Goal: Use online tool/utility: Utilize a website feature to perform a specific function

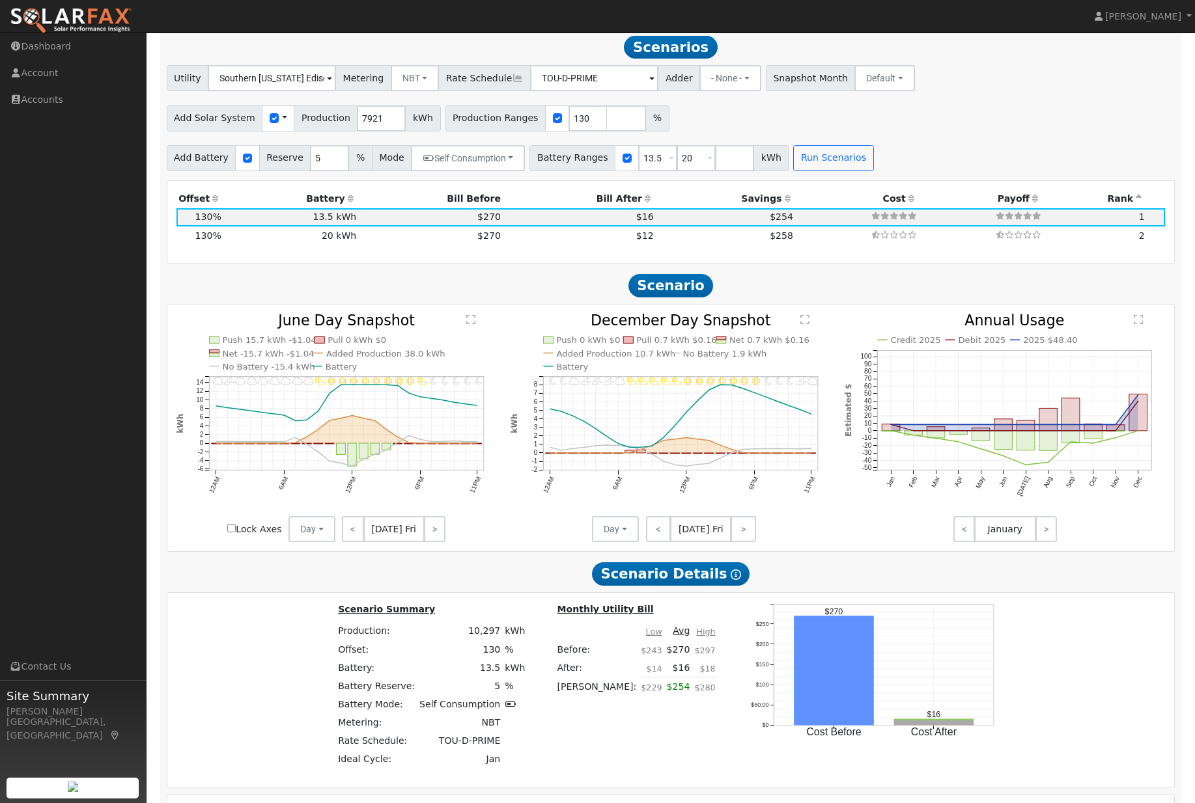
scroll to position [1139, 0]
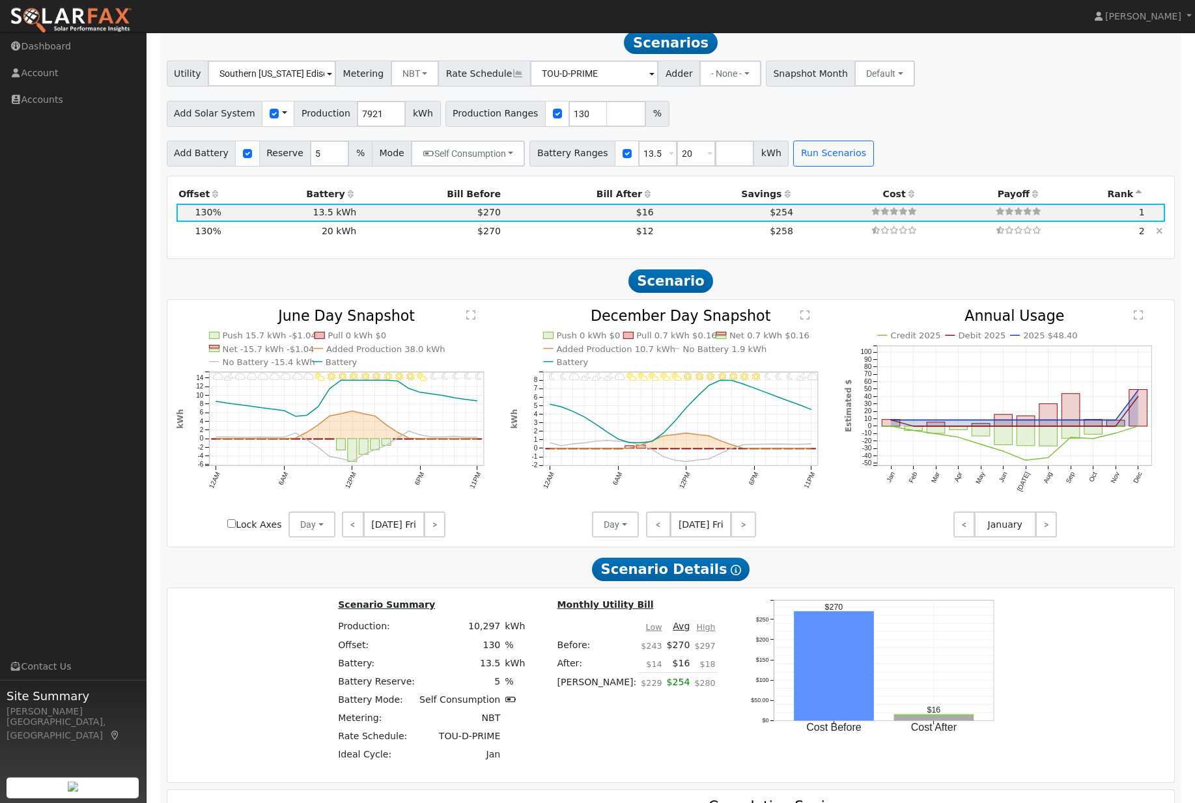
click at [462, 240] on td "$270" at bounding box center [431, 231] width 145 height 18
type input "$20,667"
type input "$13,284"
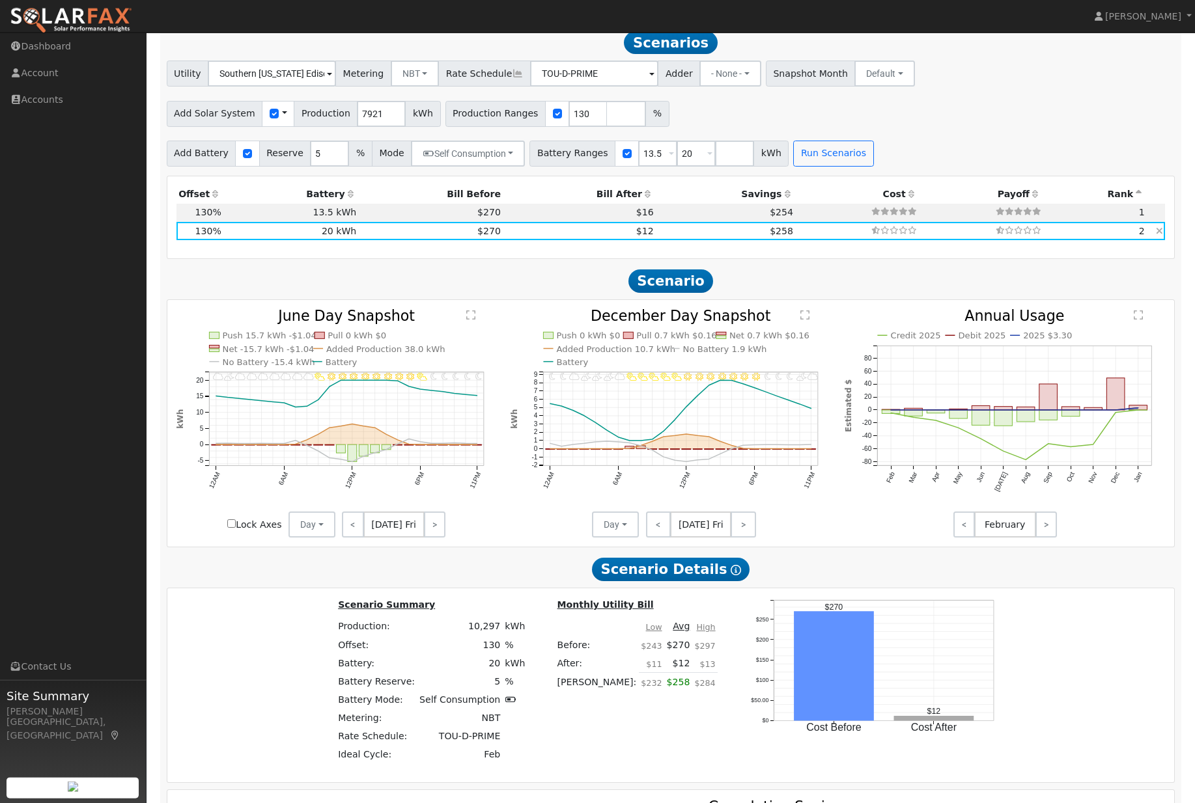
click at [443, 240] on td "$270" at bounding box center [431, 231] width 145 height 18
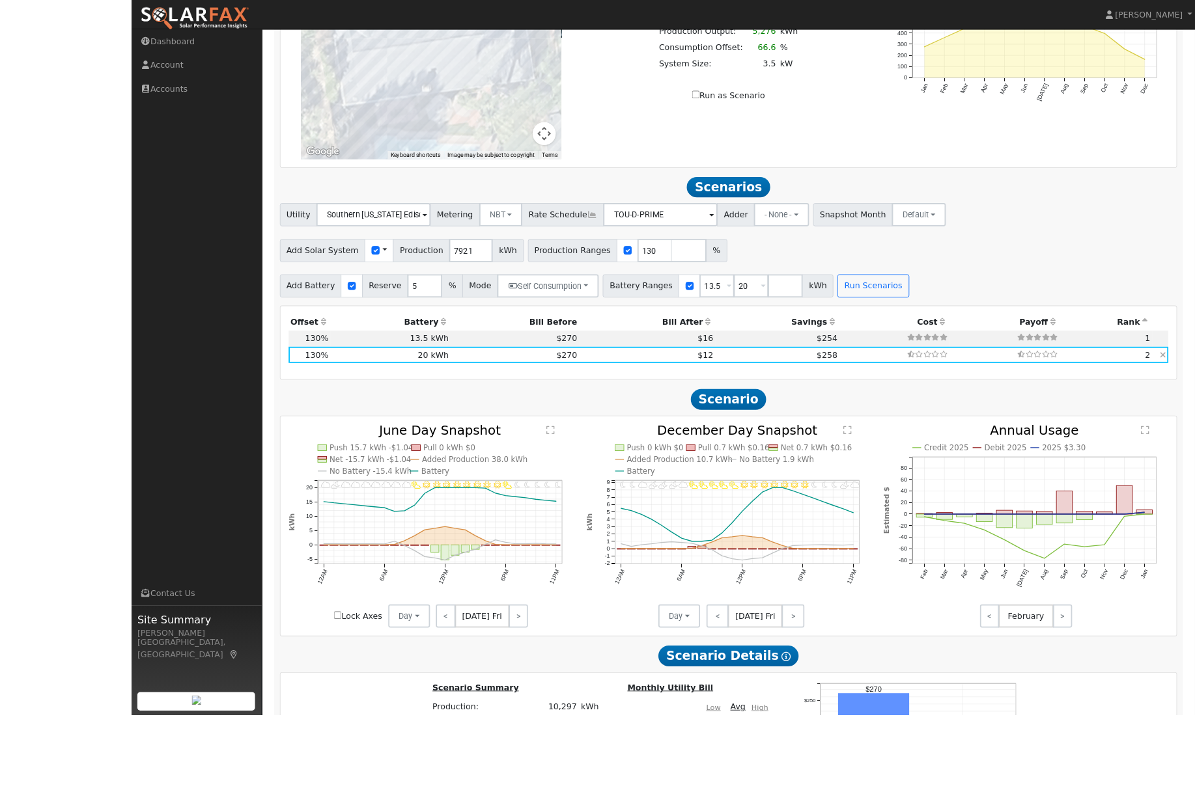
scroll to position [1136, 0]
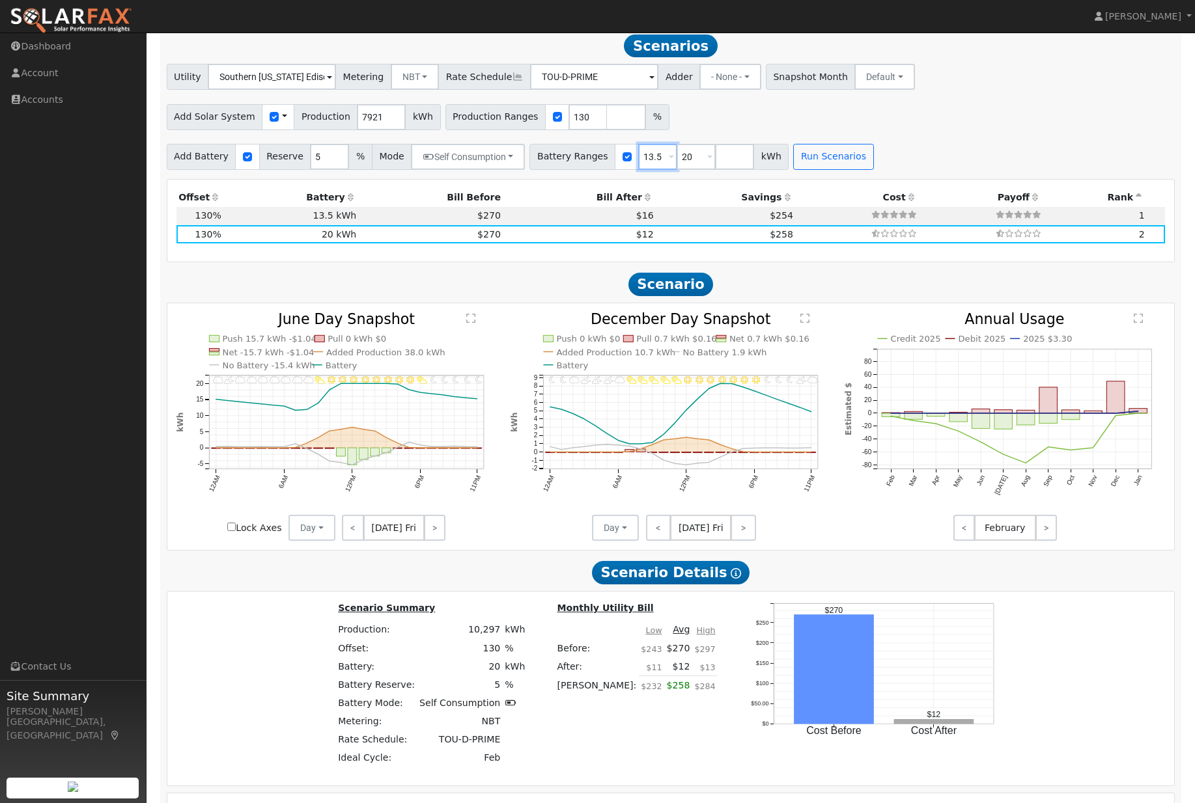
click at [675, 170] on input "13.5" at bounding box center [657, 157] width 39 height 26
type input "20"
click at [812, 155] on div "Utility Southern California Edison Metering NBT NEM NBT Rate Schedule TOU-D-PRI…" at bounding box center [671, 116] width 1022 height 105
click at [835, 169] on button "Run Scenarios" at bounding box center [795, 157] width 80 height 26
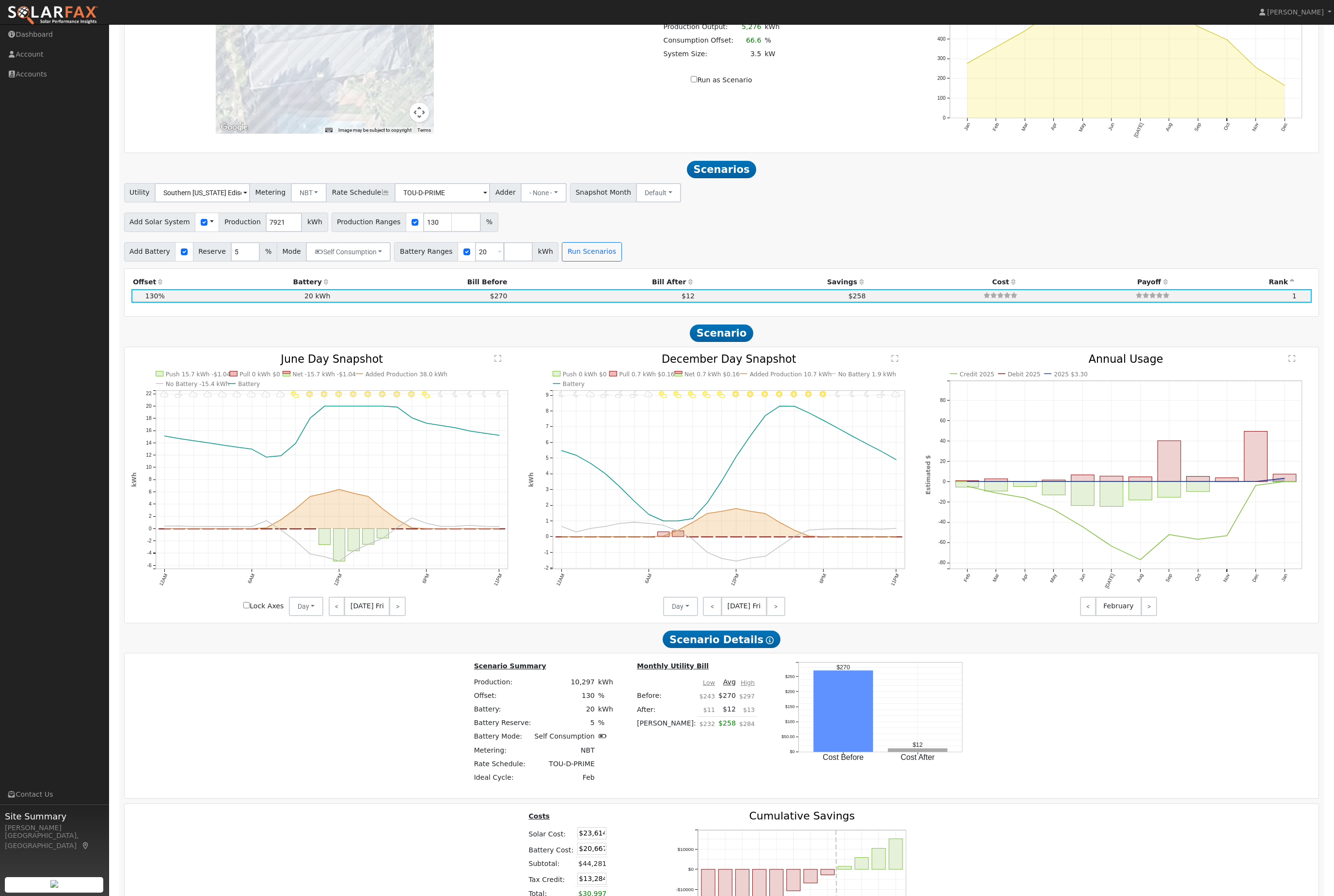
scroll to position [595, 0]
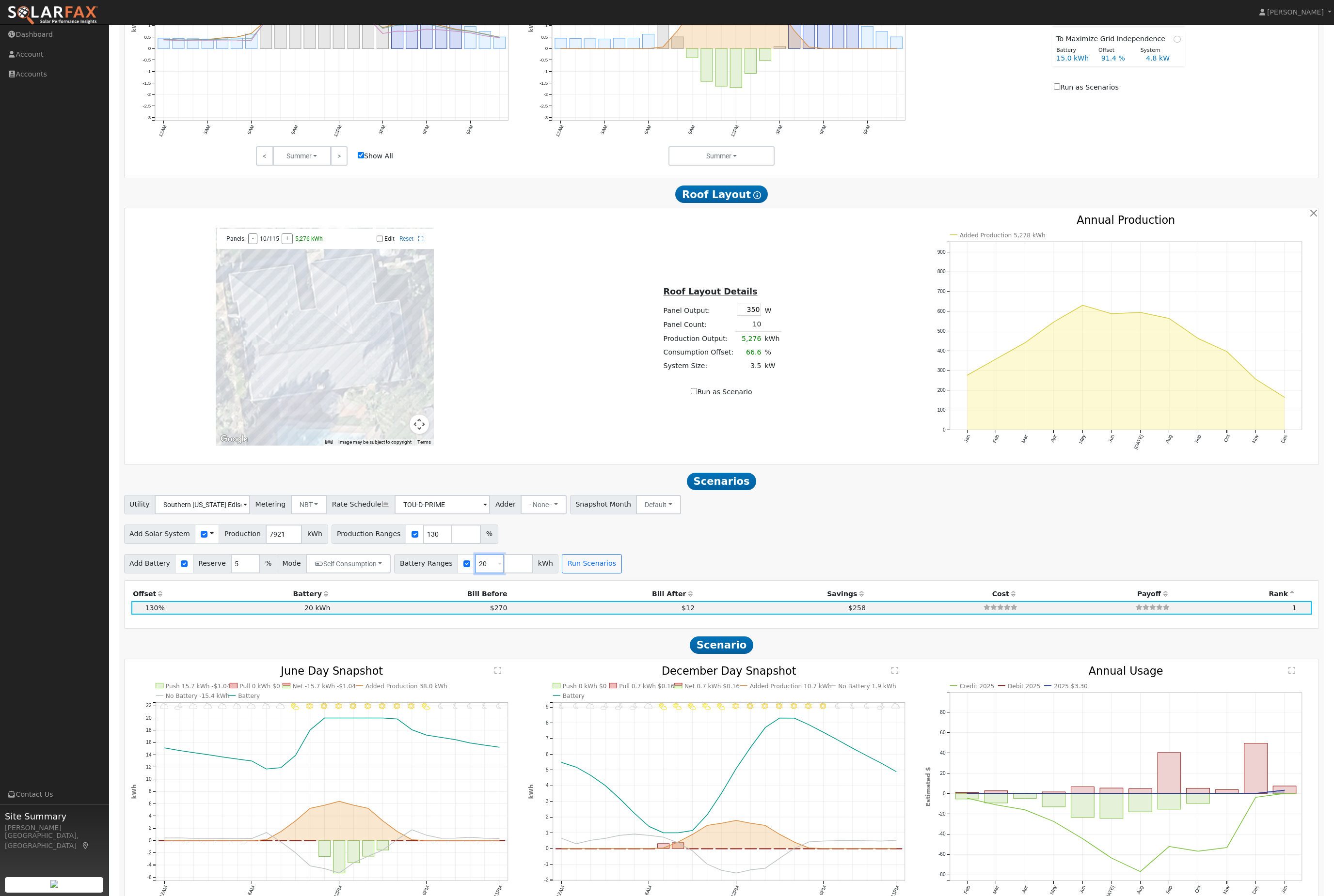
click at [504, 574] on input "20" at bounding box center [489, 564] width 29 height 19
type input "2"
type input "10"
click at [622, 574] on button "Run Scenarios" at bounding box center [592, 564] width 60 height 19
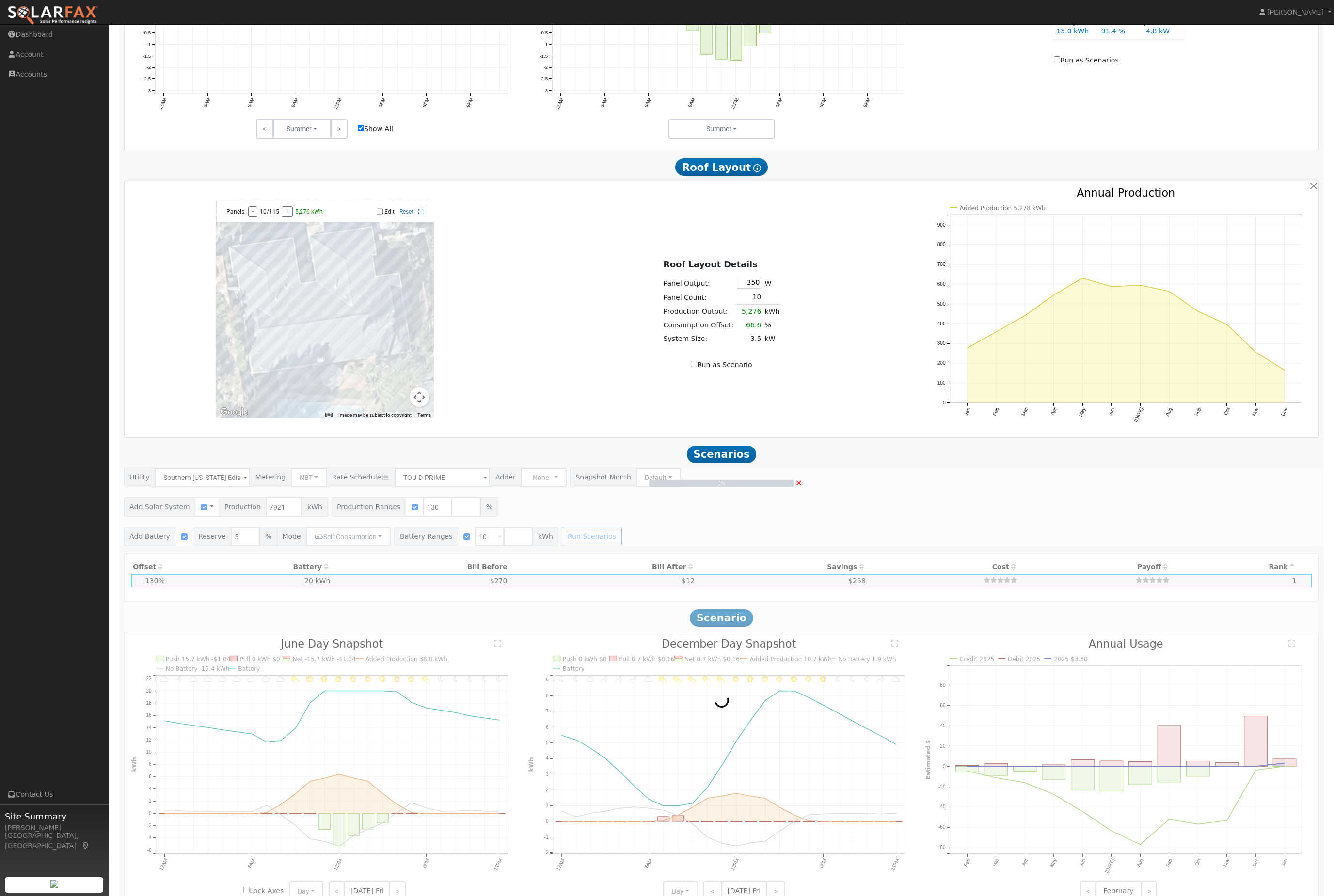
scroll to position [796, 0]
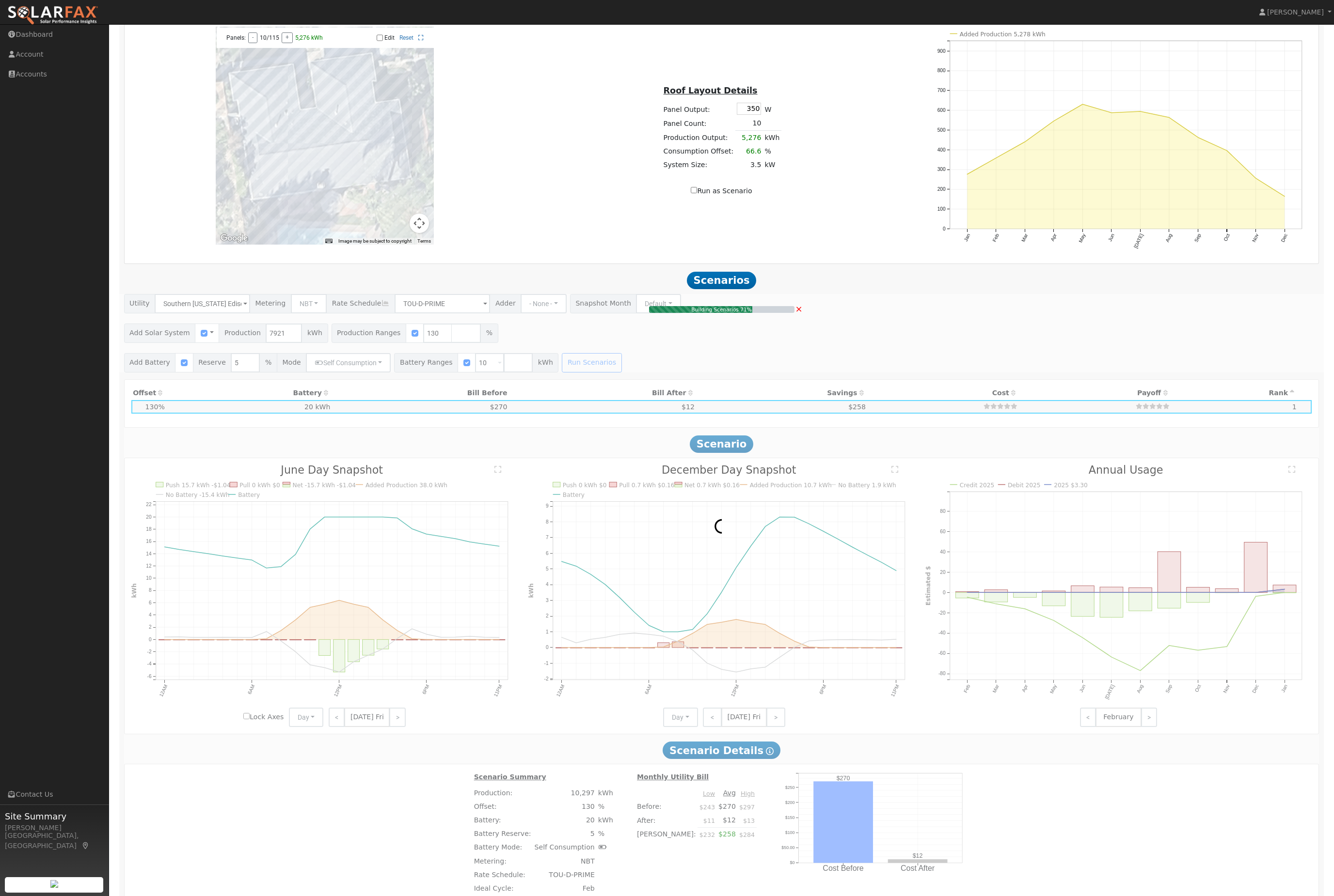
type input "$10,333"
type input "$10,184"
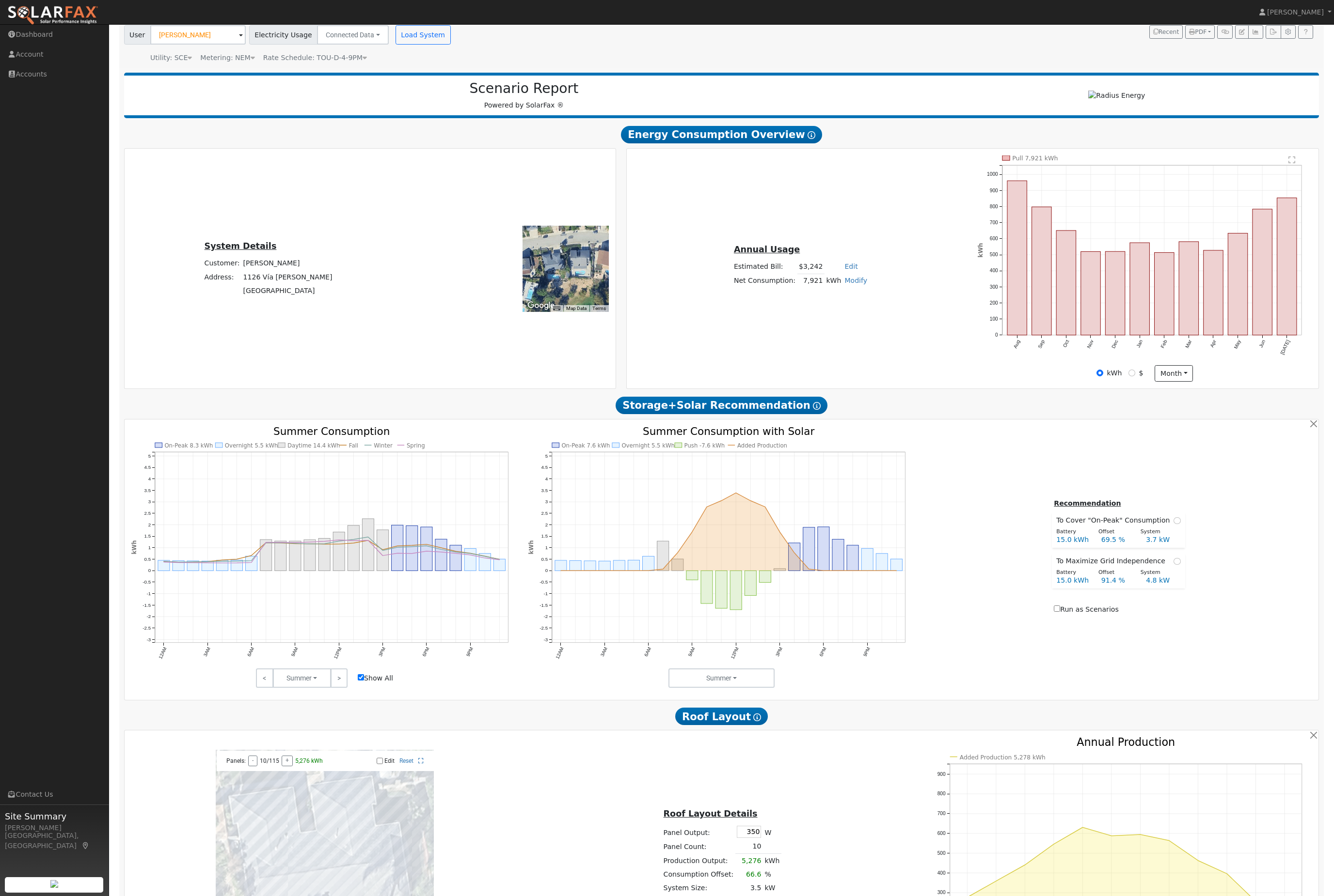
scroll to position [0, 0]
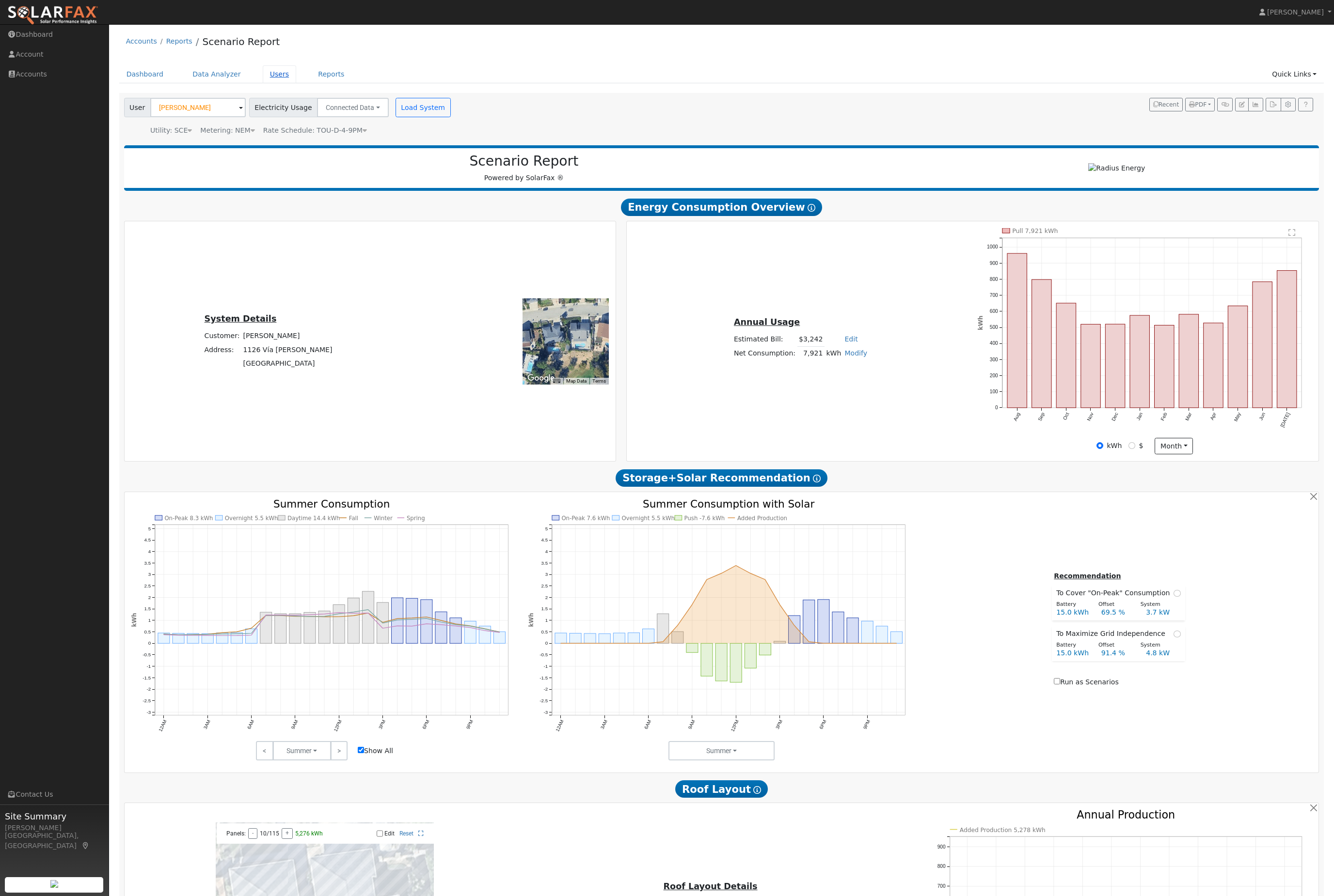
click at [296, 83] on link "Users" at bounding box center [280, 74] width 34 height 18
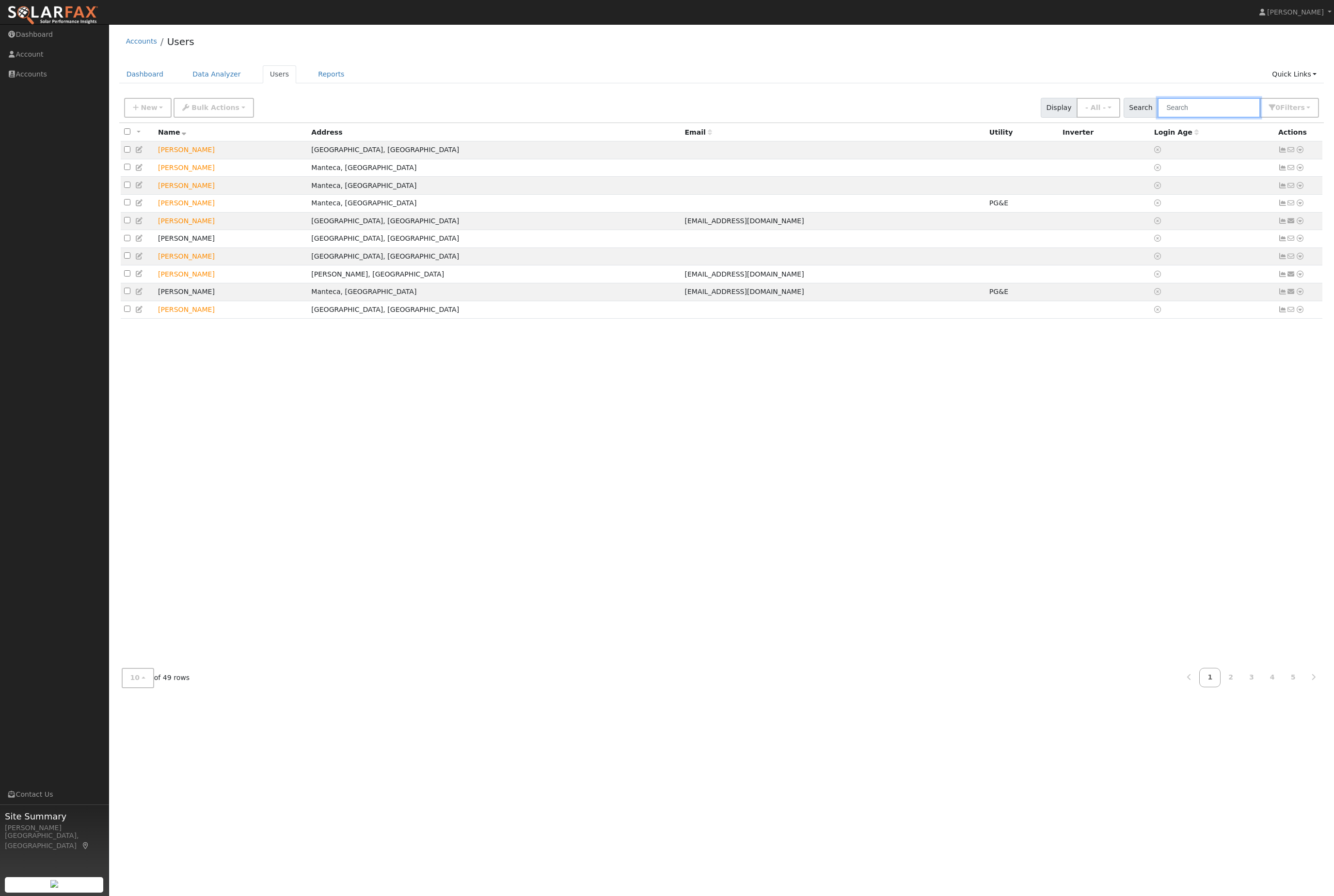
click at [1231, 118] on input "text" at bounding box center [1209, 108] width 103 height 20
type input "[PERSON_NAME]"
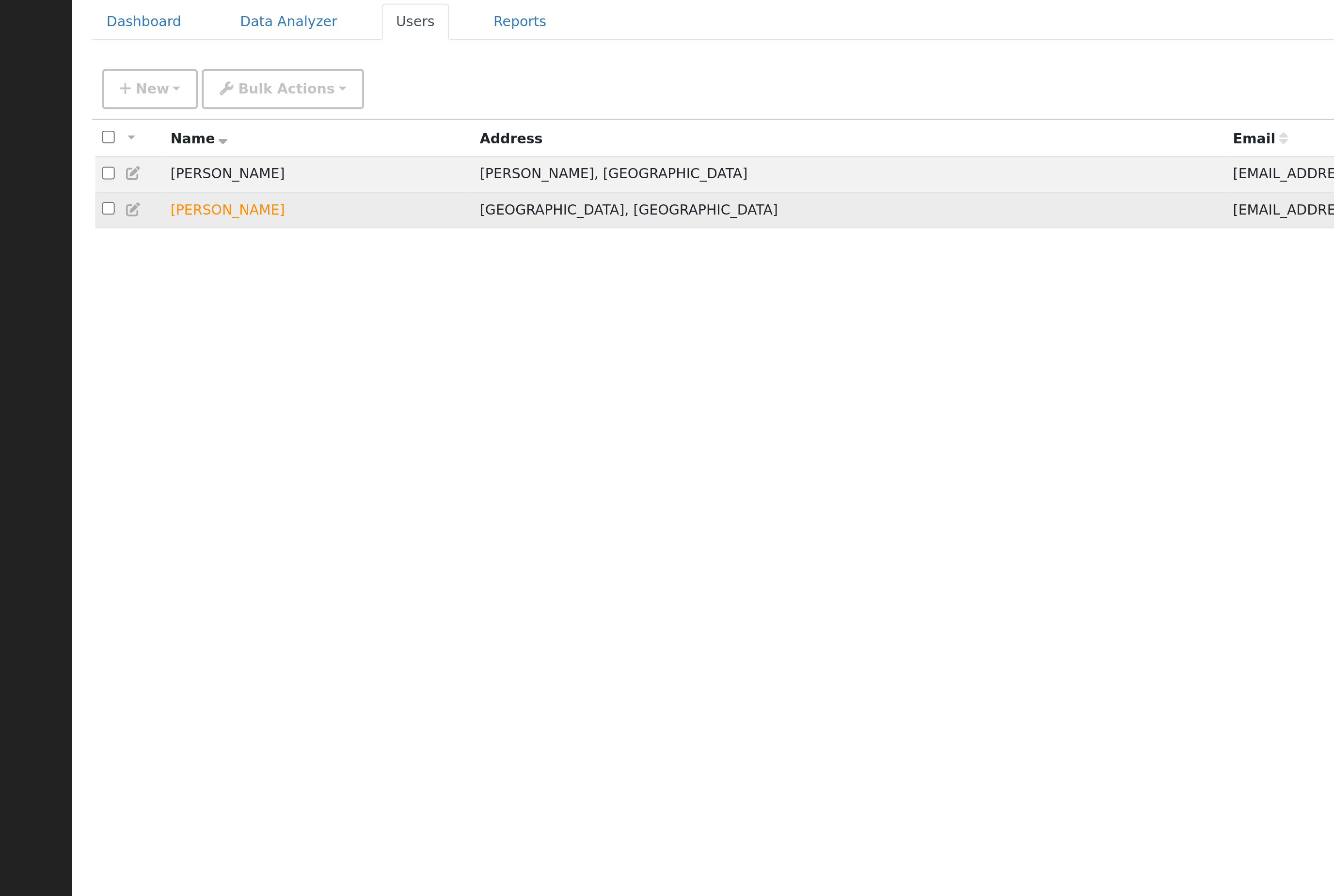
click at [135, 164] on icon at bounding box center [140, 167] width 9 height 7
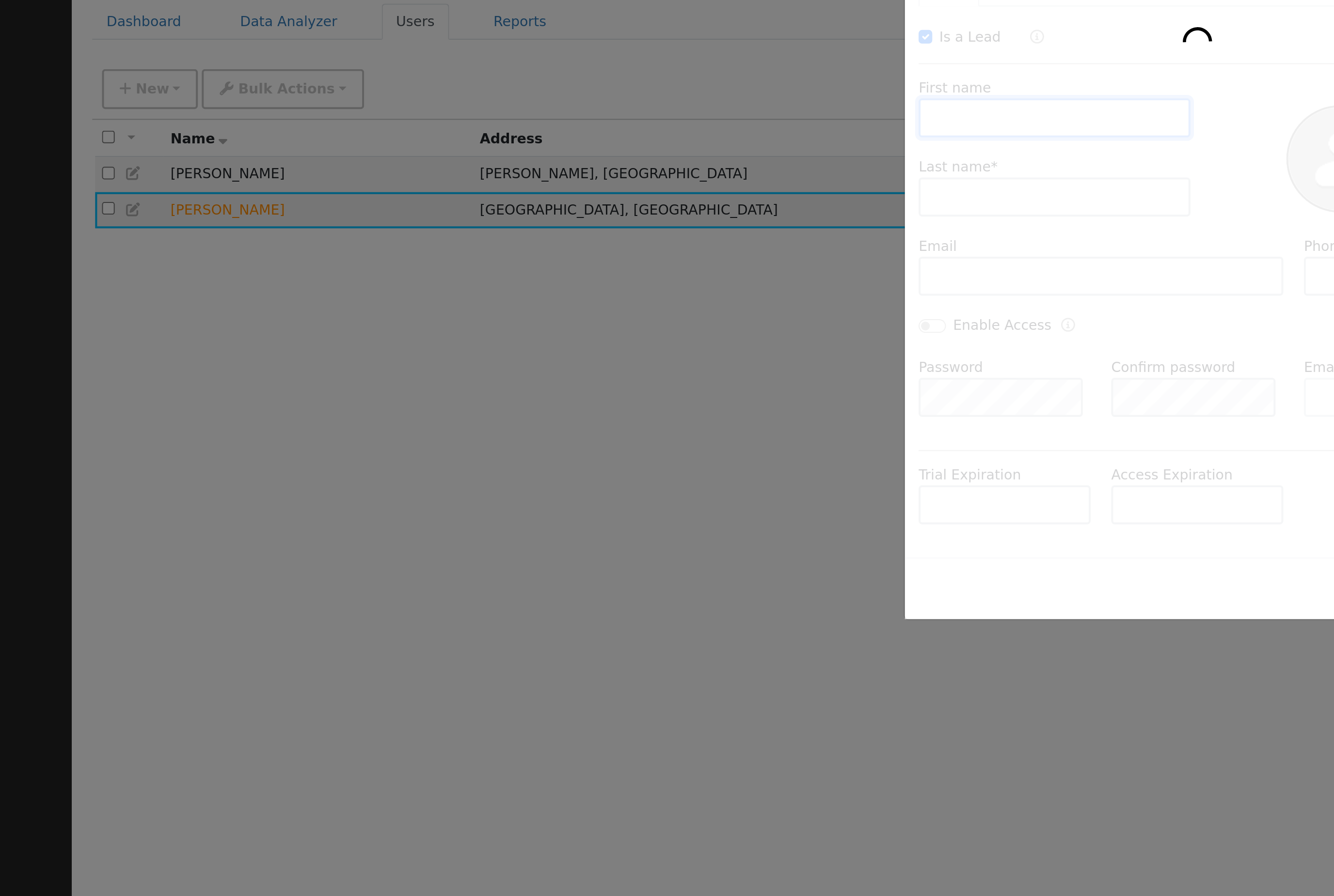
checkbox input "true"
type input "[PERSON_NAME]"
type input "[EMAIL_ADDRESS][DOMAIN_NAME]"
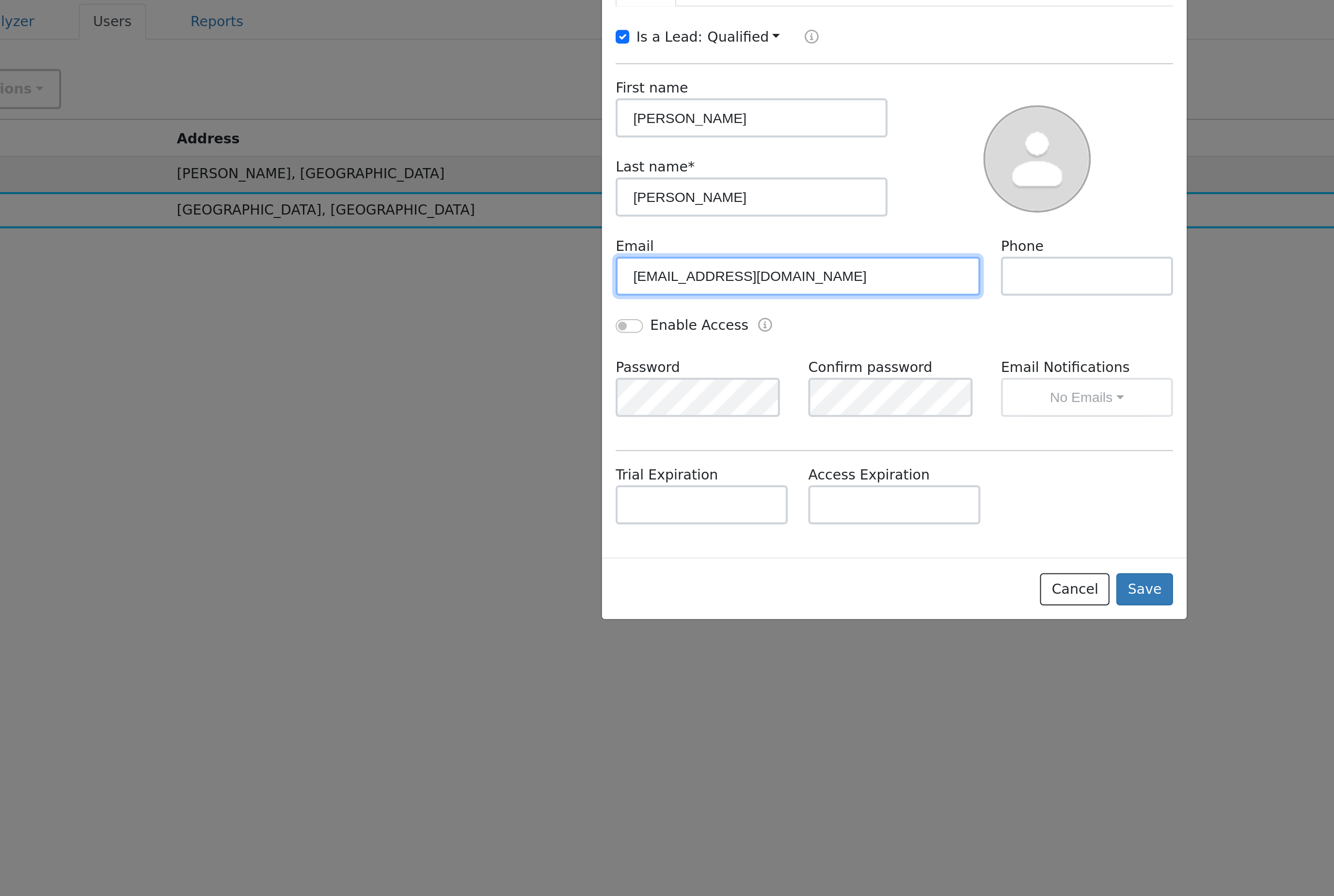
click at [529, 191] on input "[EMAIL_ADDRESS][DOMAIN_NAME]" at bounding box center [619, 201] width 181 height 19
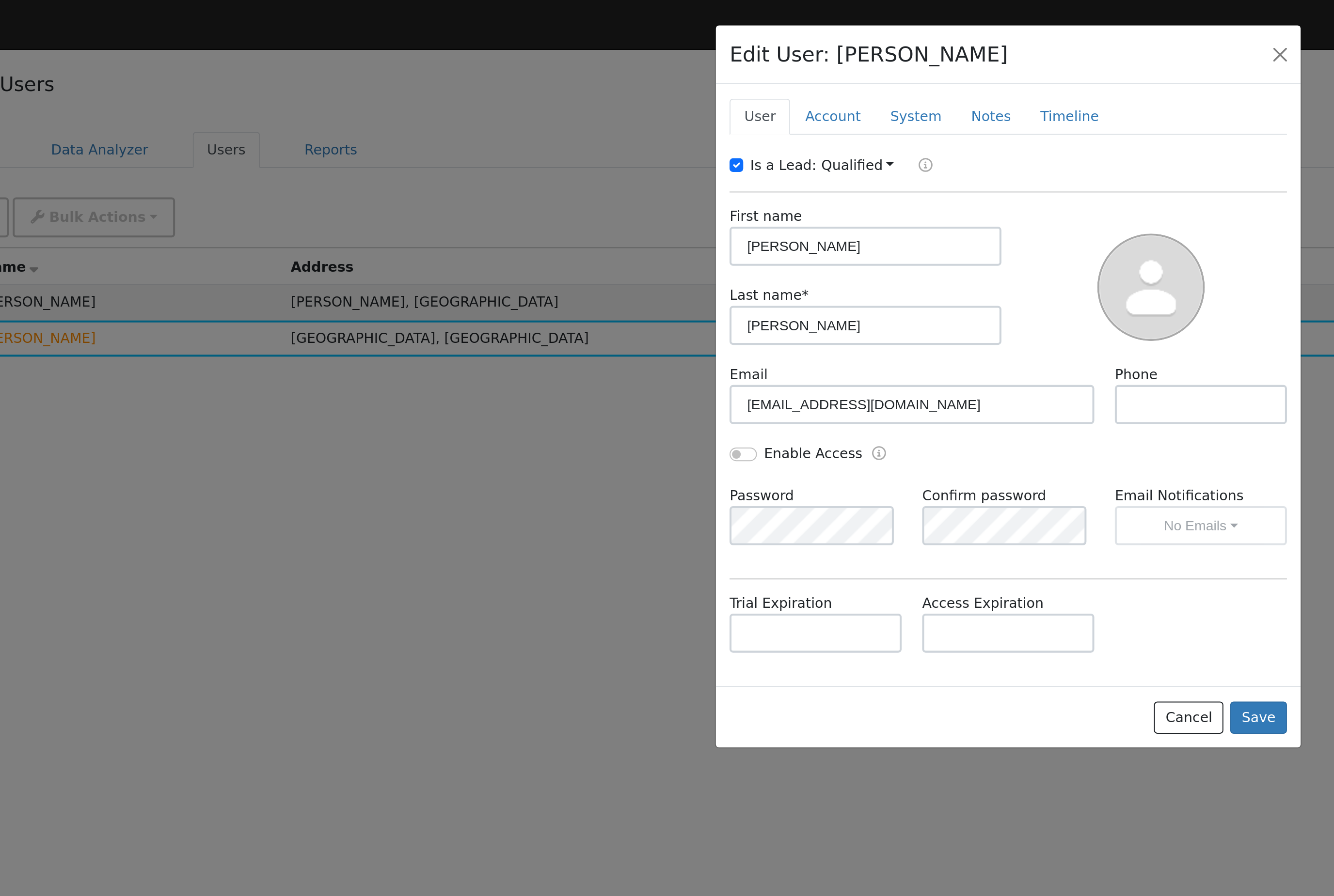
click at [720, 211] on input "text" at bounding box center [762, 201] width 86 height 19
click at [316, 343] on div at bounding box center [667, 448] width 1334 height 896
click at [739, 365] on button "Cancel" at bounding box center [756, 356] width 34 height 16
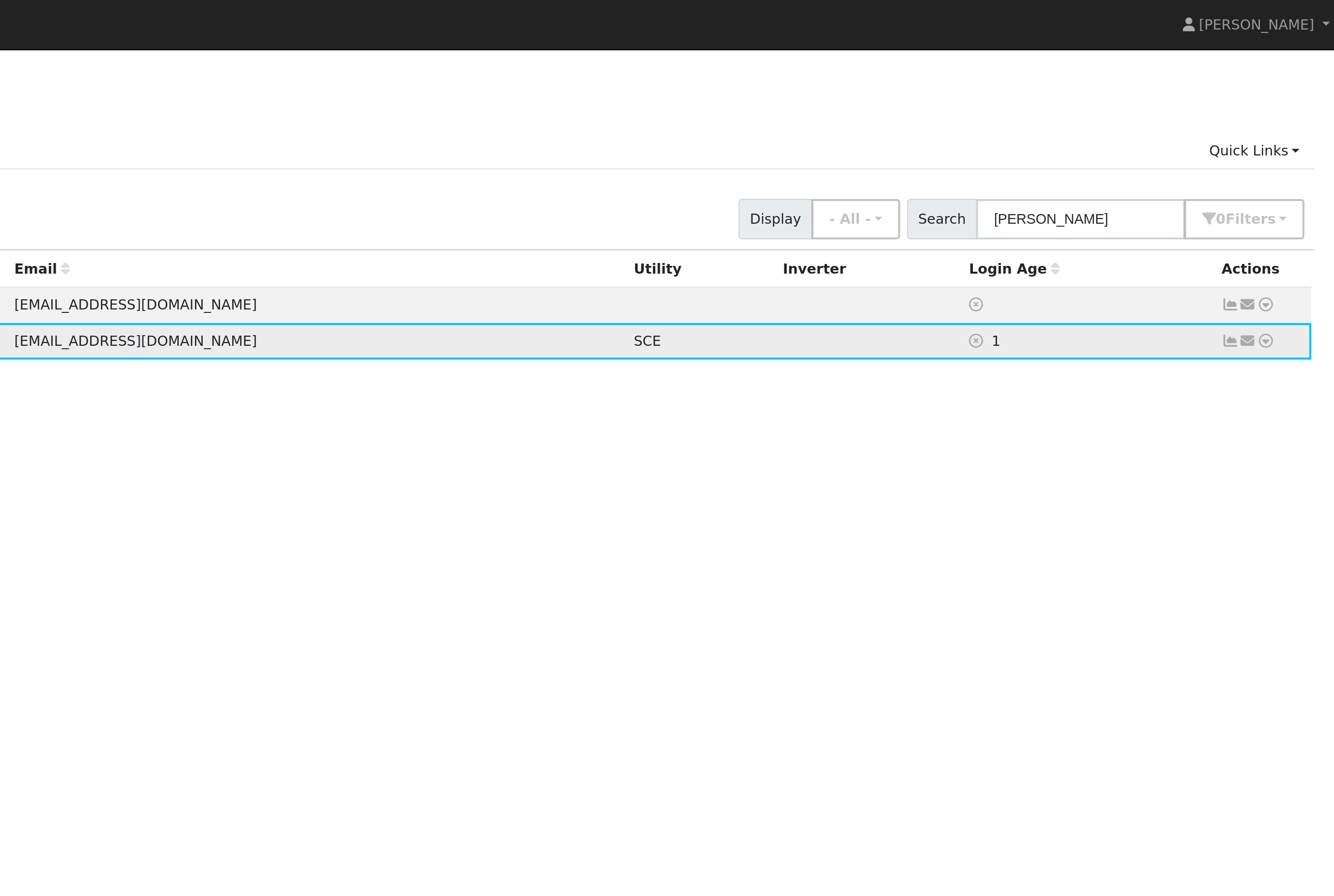
click at [1295, 171] on icon at bounding box center [1300, 167] width 9 height 7
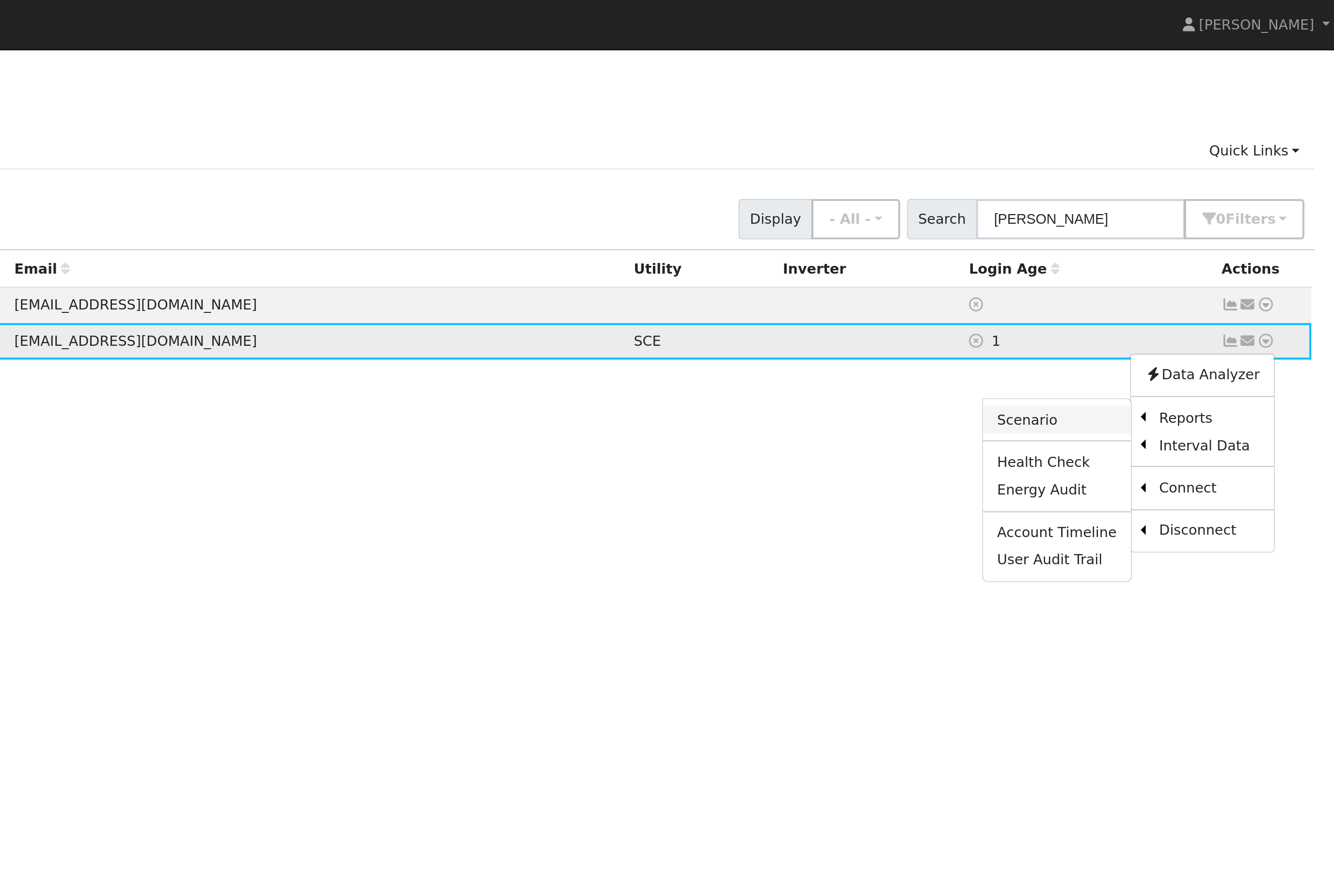
click at [1161, 213] on link "Scenario" at bounding box center [1196, 206] width 72 height 13
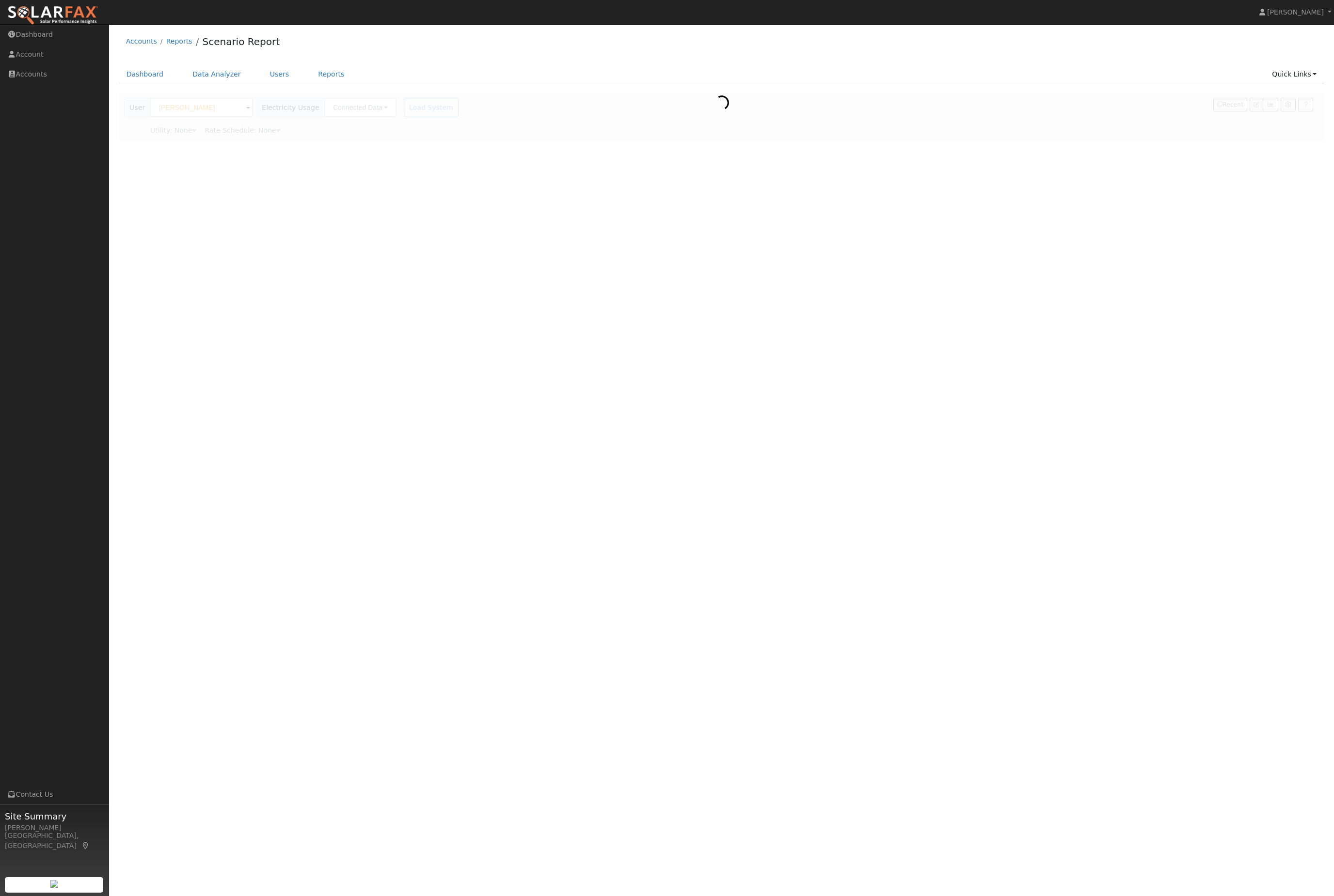
type input "Southern [US_STATE] Edison"
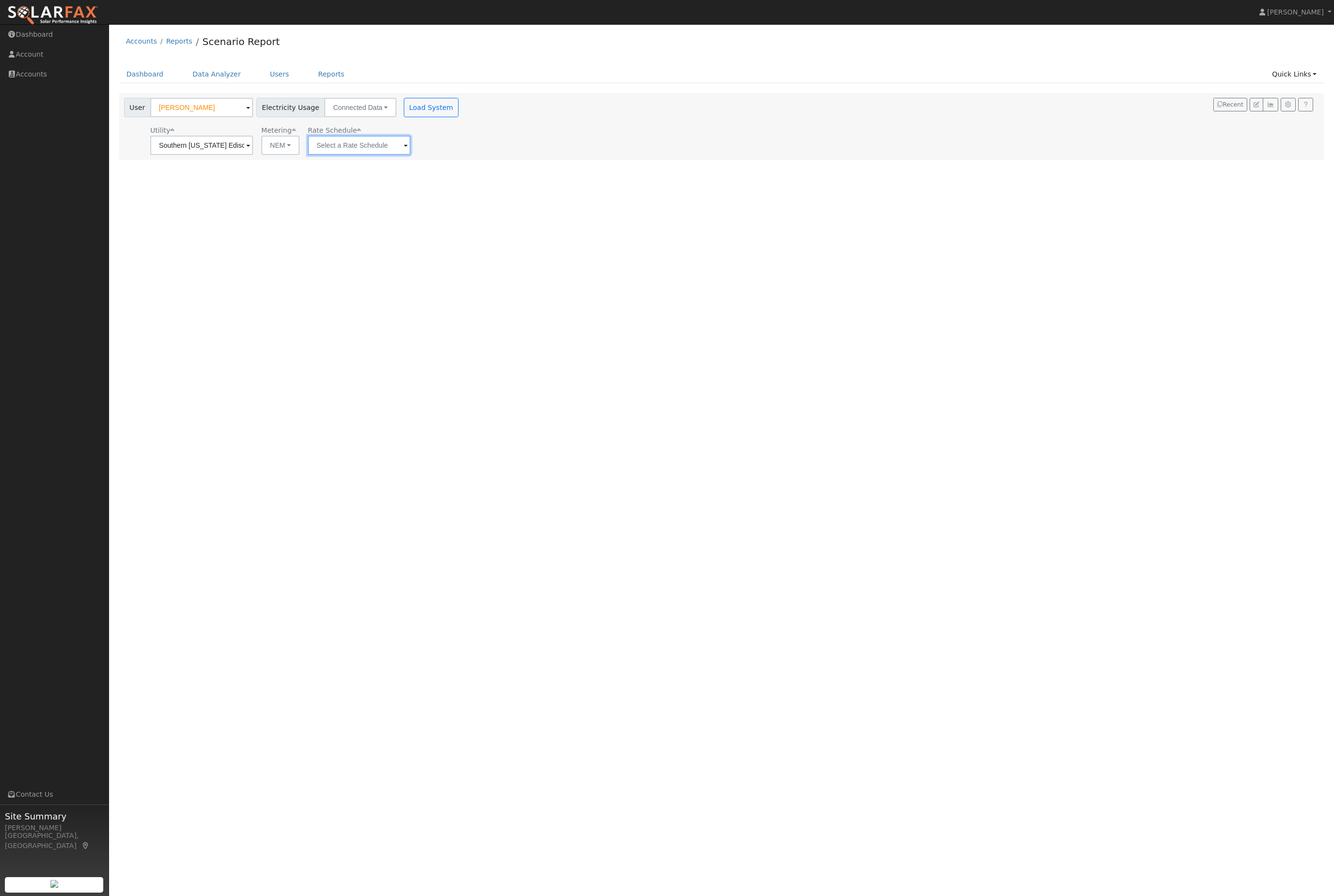
click at [253, 155] on input "text" at bounding box center [202, 145] width 103 height 19
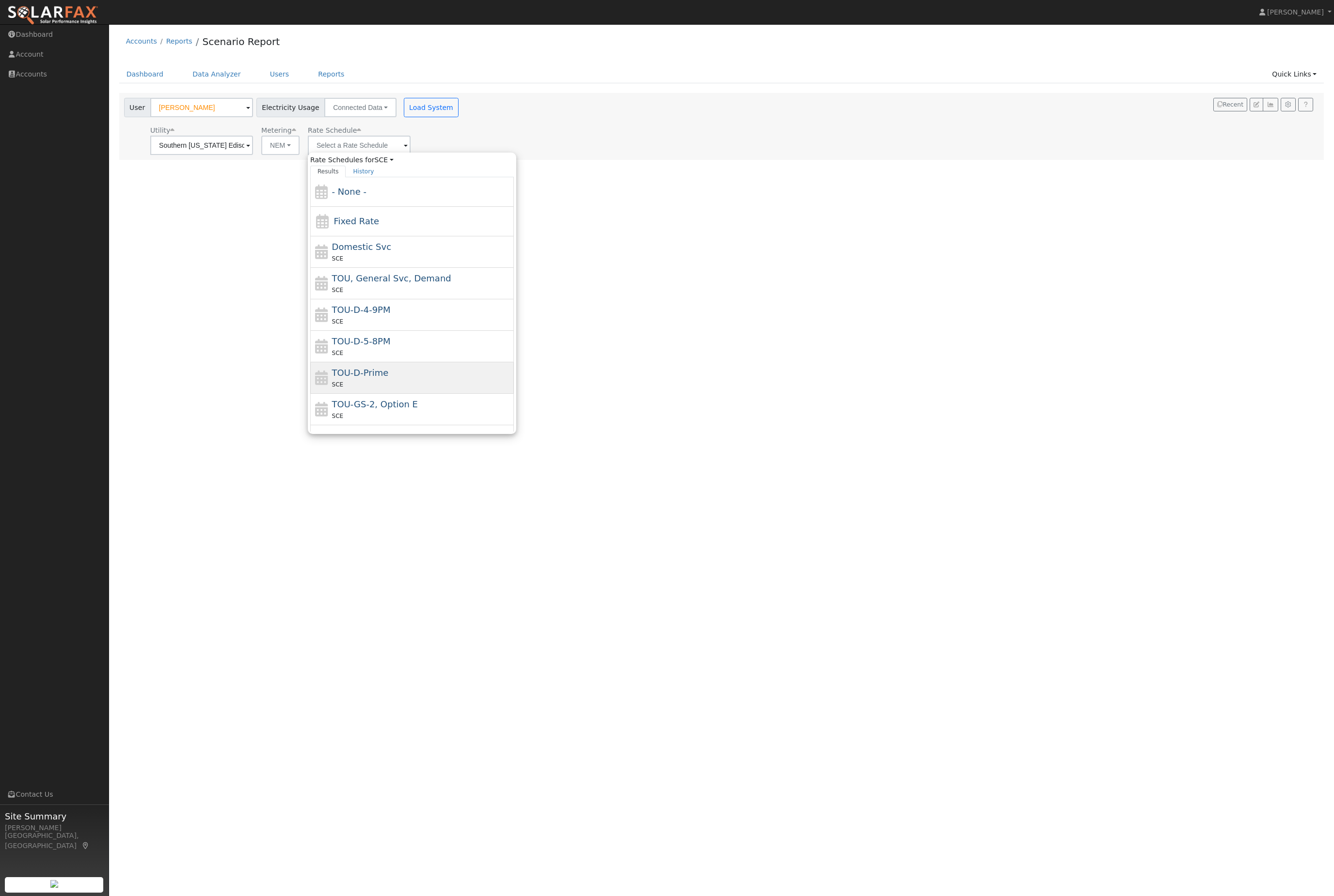
click at [427, 387] on div "TOU-D-Prime SCE" at bounding box center [422, 377] width 180 height 23
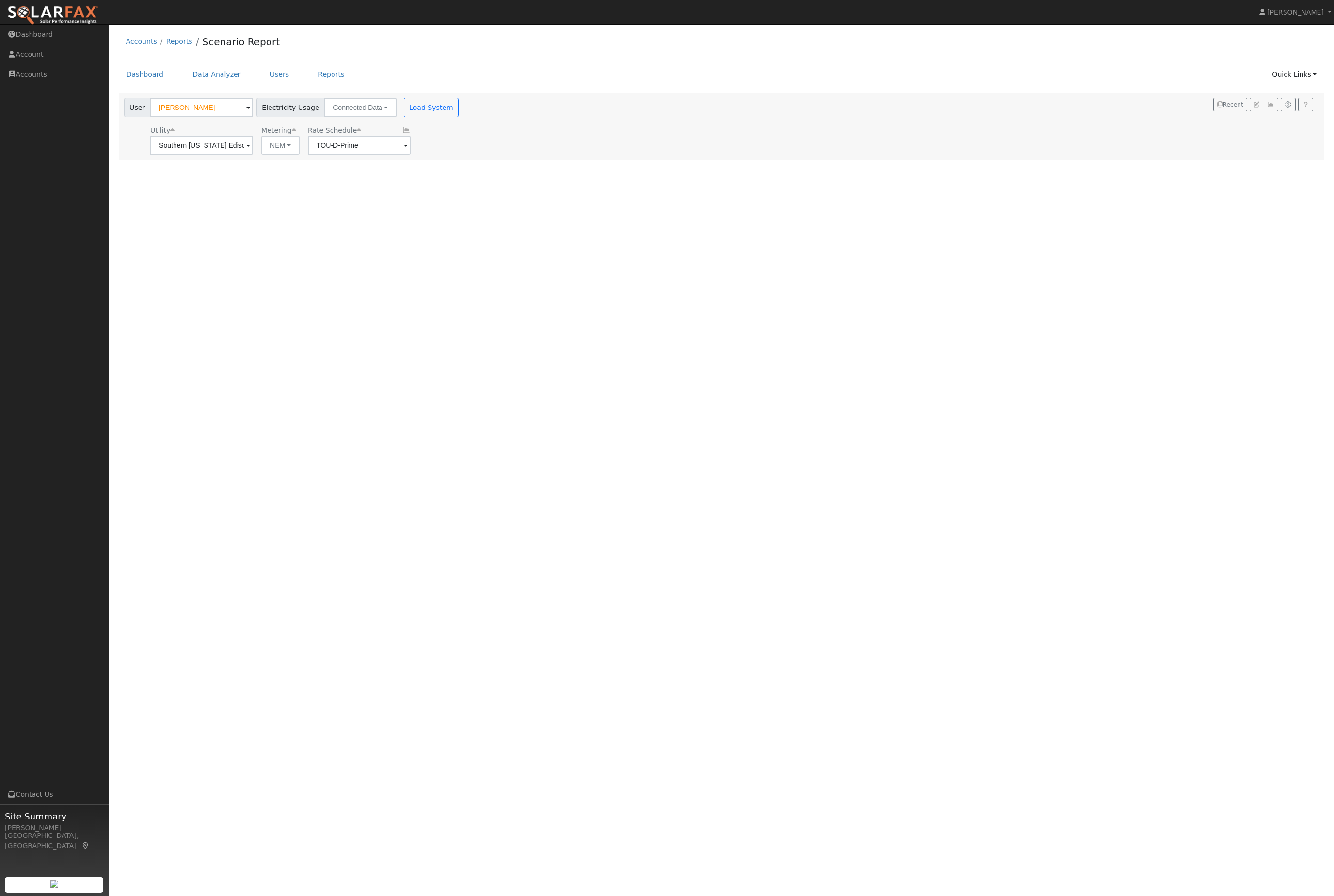
click at [253, 155] on input "TOU-D-Prime" at bounding box center [202, 145] width 103 height 19
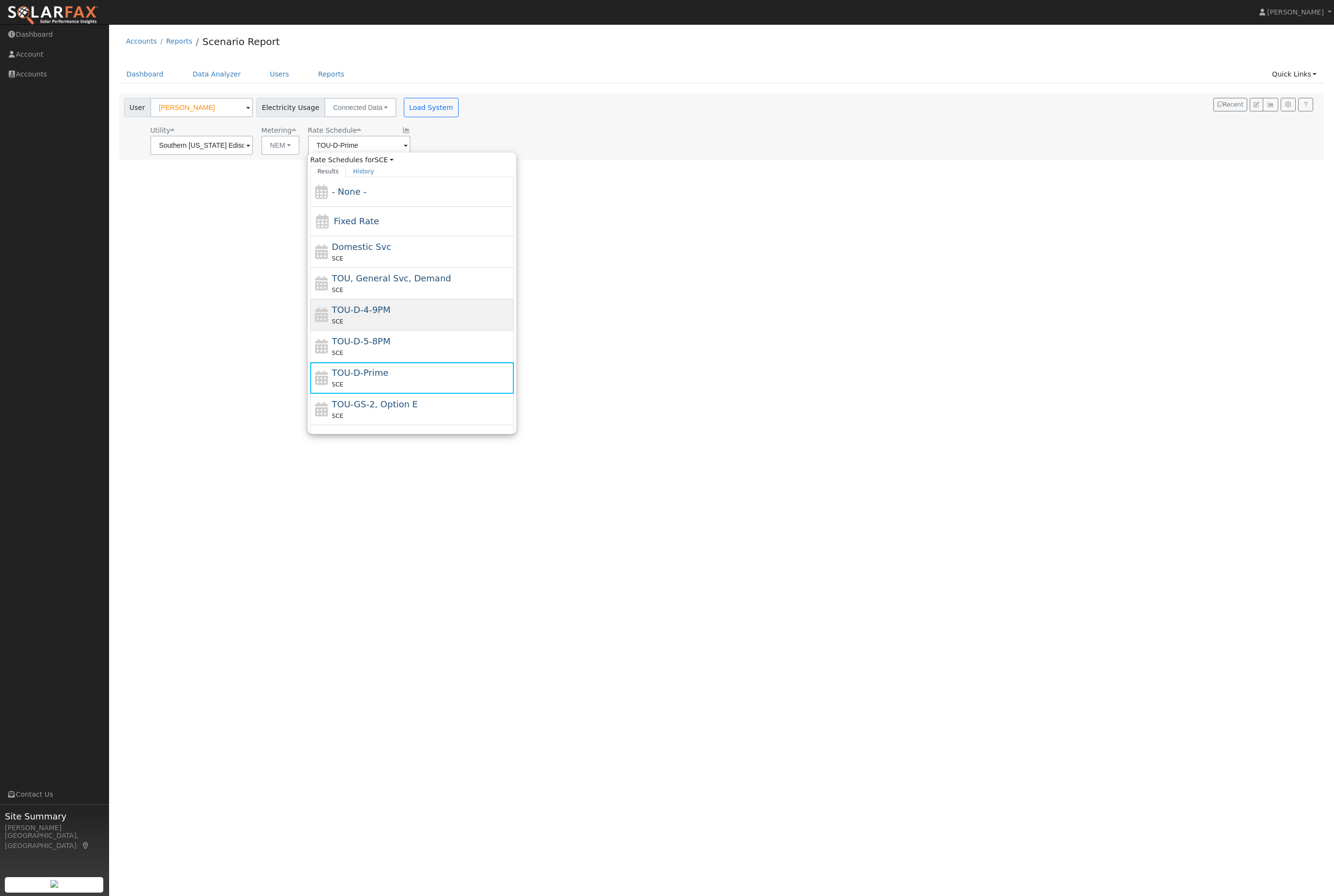
click at [414, 319] on div "TOU-D-4-9PM SCE" at bounding box center [422, 315] width 180 height 23
type input "TOU-D-4-9PM"
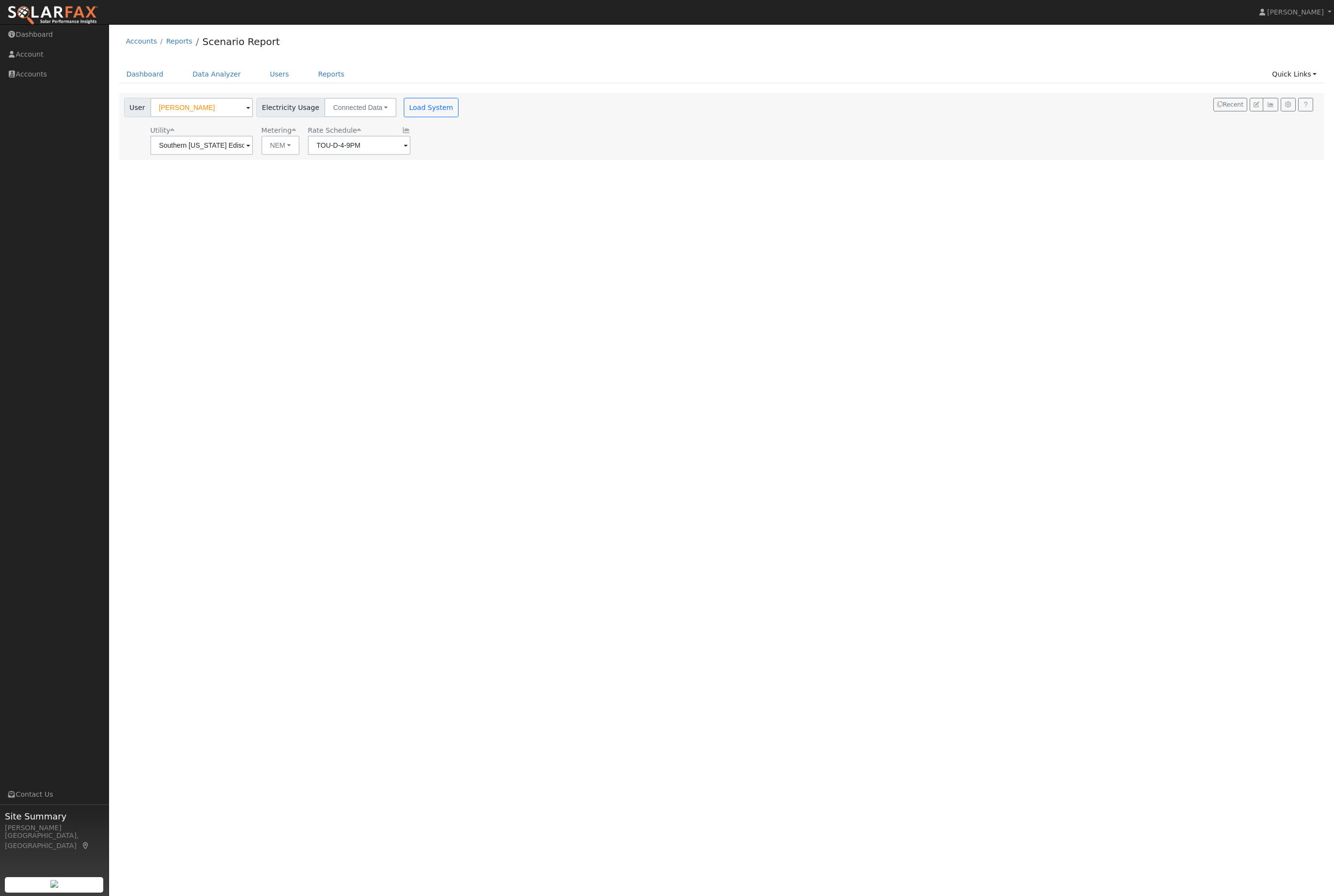
click at [451, 102] on div "User Louis Lopez Account Default Account Default Account 1126 Vía Esperanza, Sa…" at bounding box center [293, 106] width 341 height 23
click at [452, 116] on button "Load System" at bounding box center [431, 108] width 55 height 19
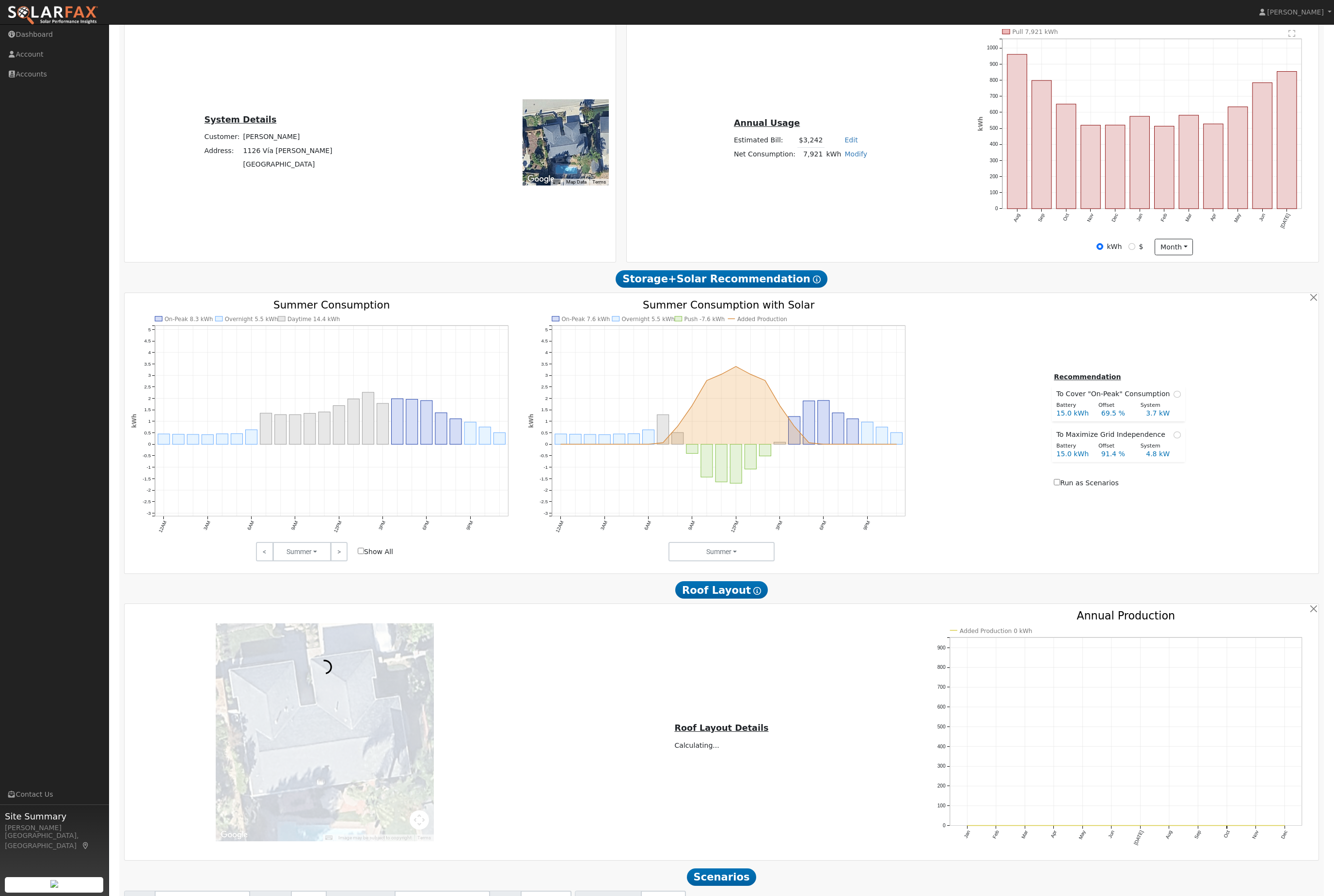
scroll to position [246, 0]
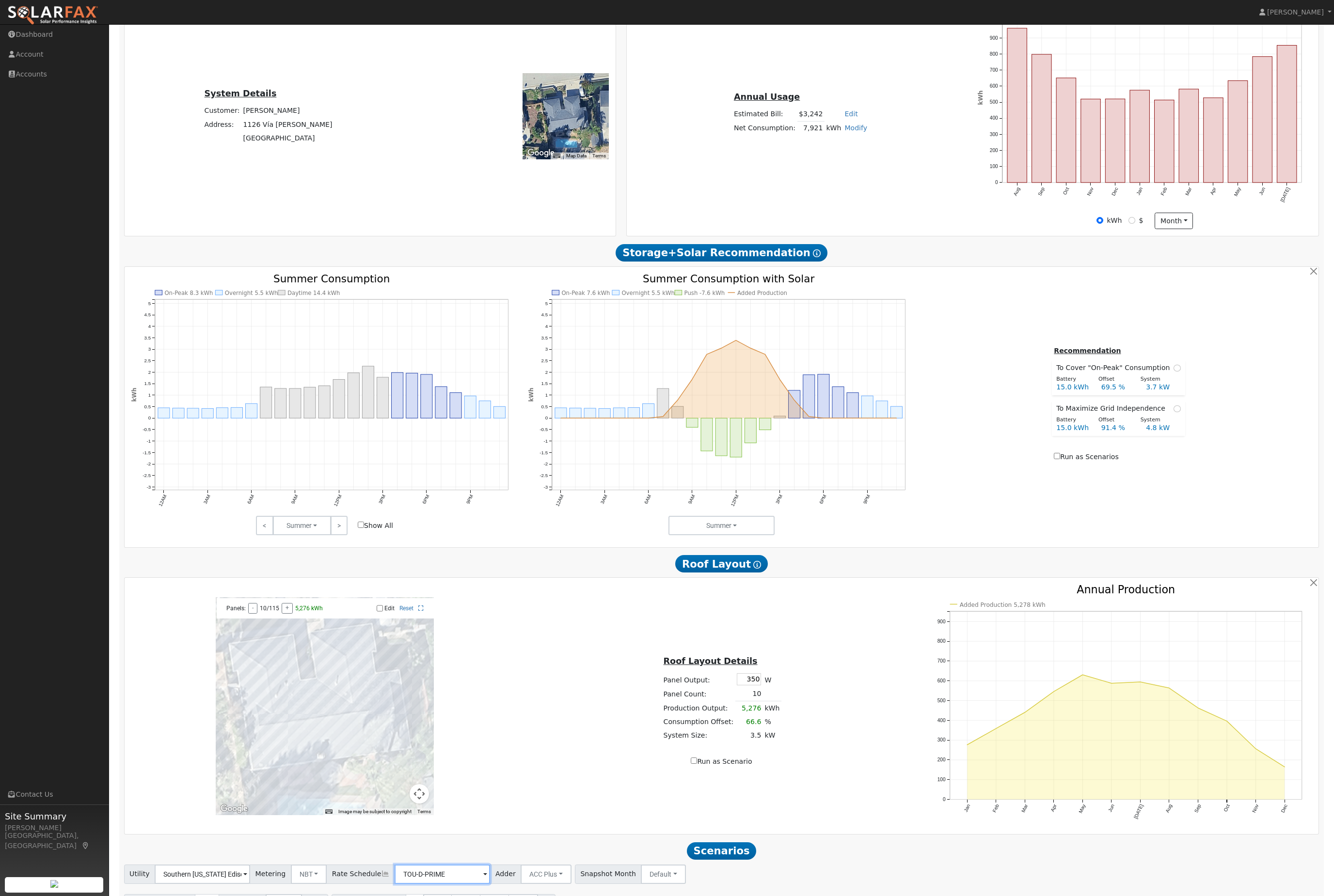
click at [250, 884] on input "TOU-D-PRIME" at bounding box center [202, 874] width 95 height 19
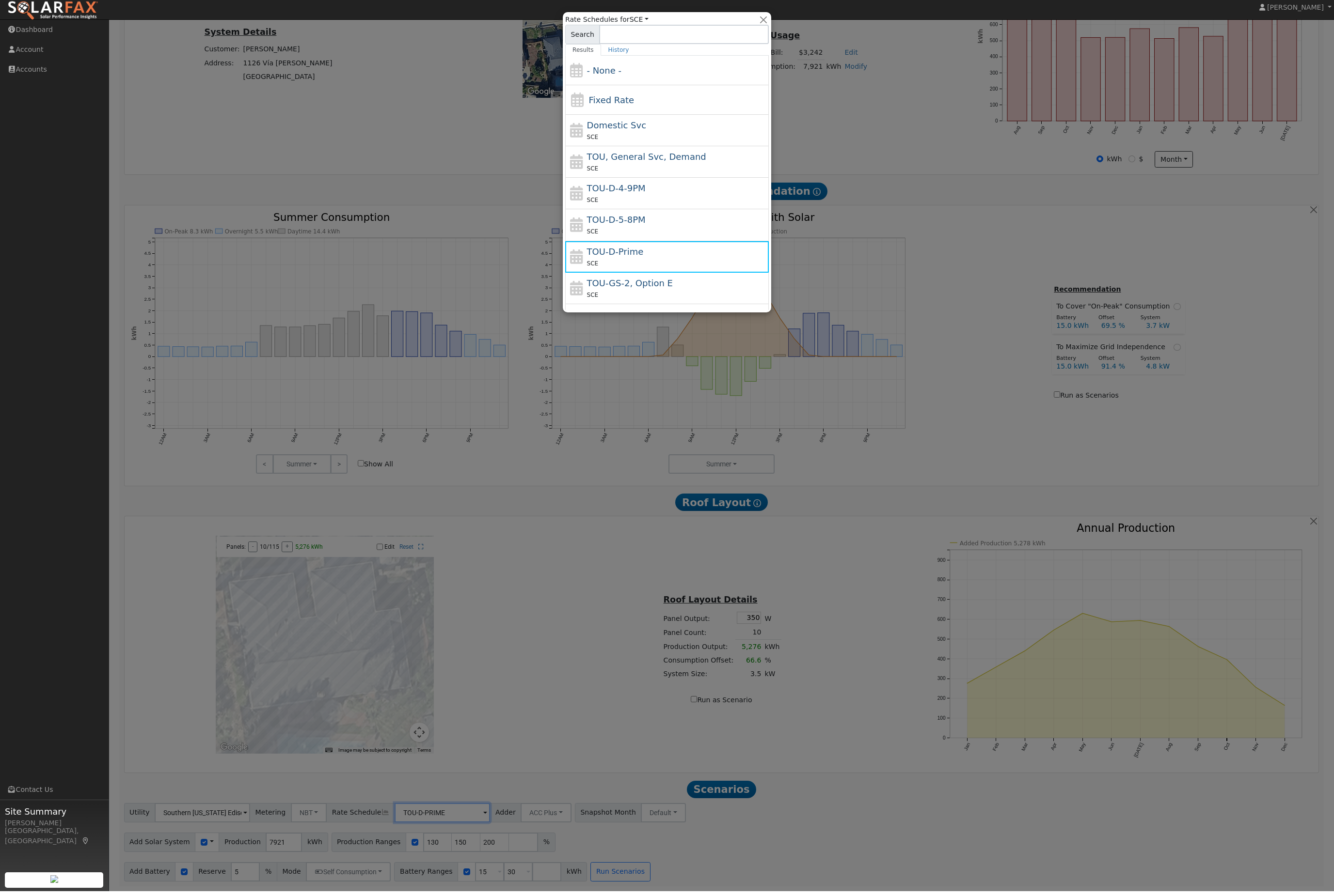
click at [750, 756] on div at bounding box center [667, 448] width 1334 height 896
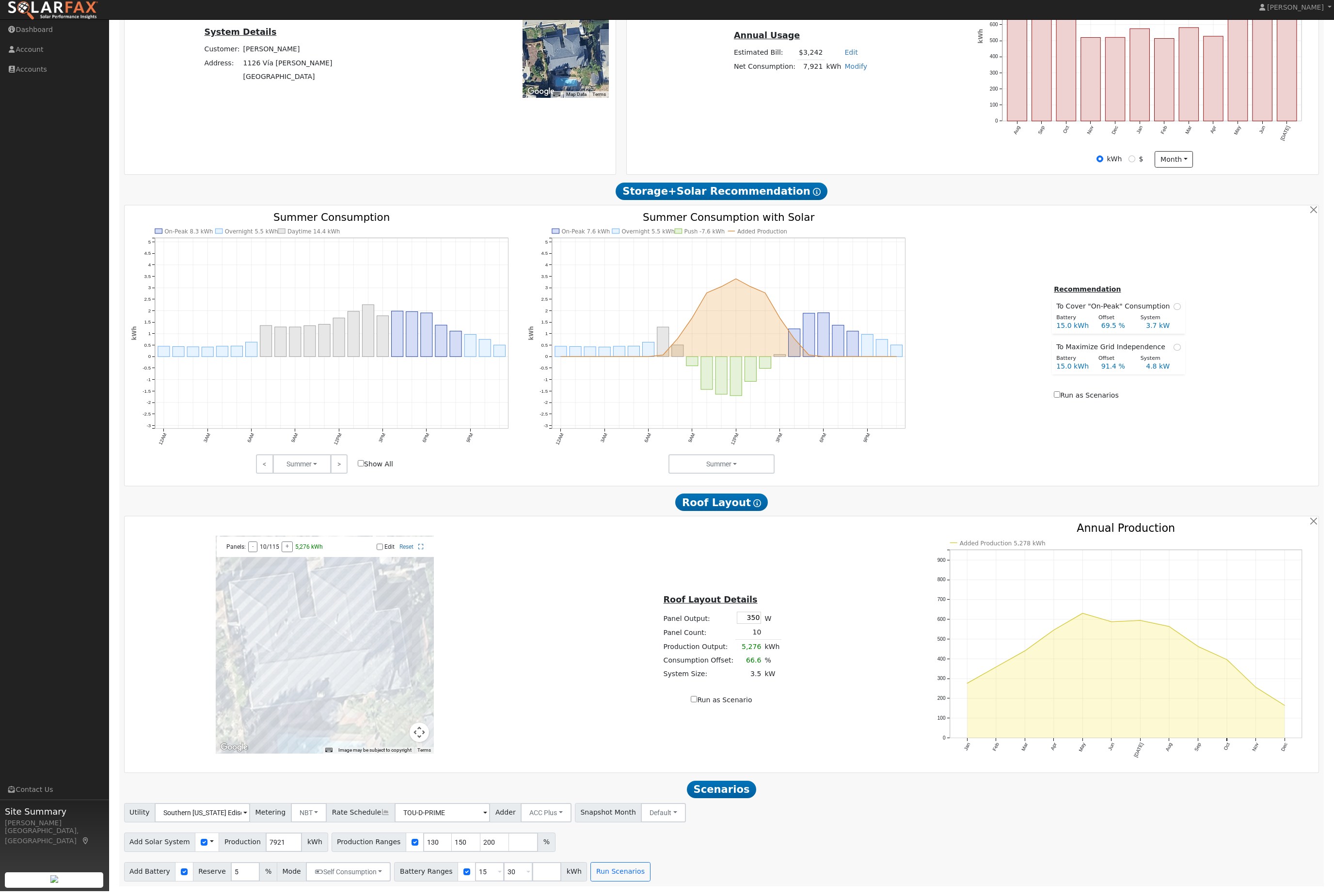
scroll to position [246, 0]
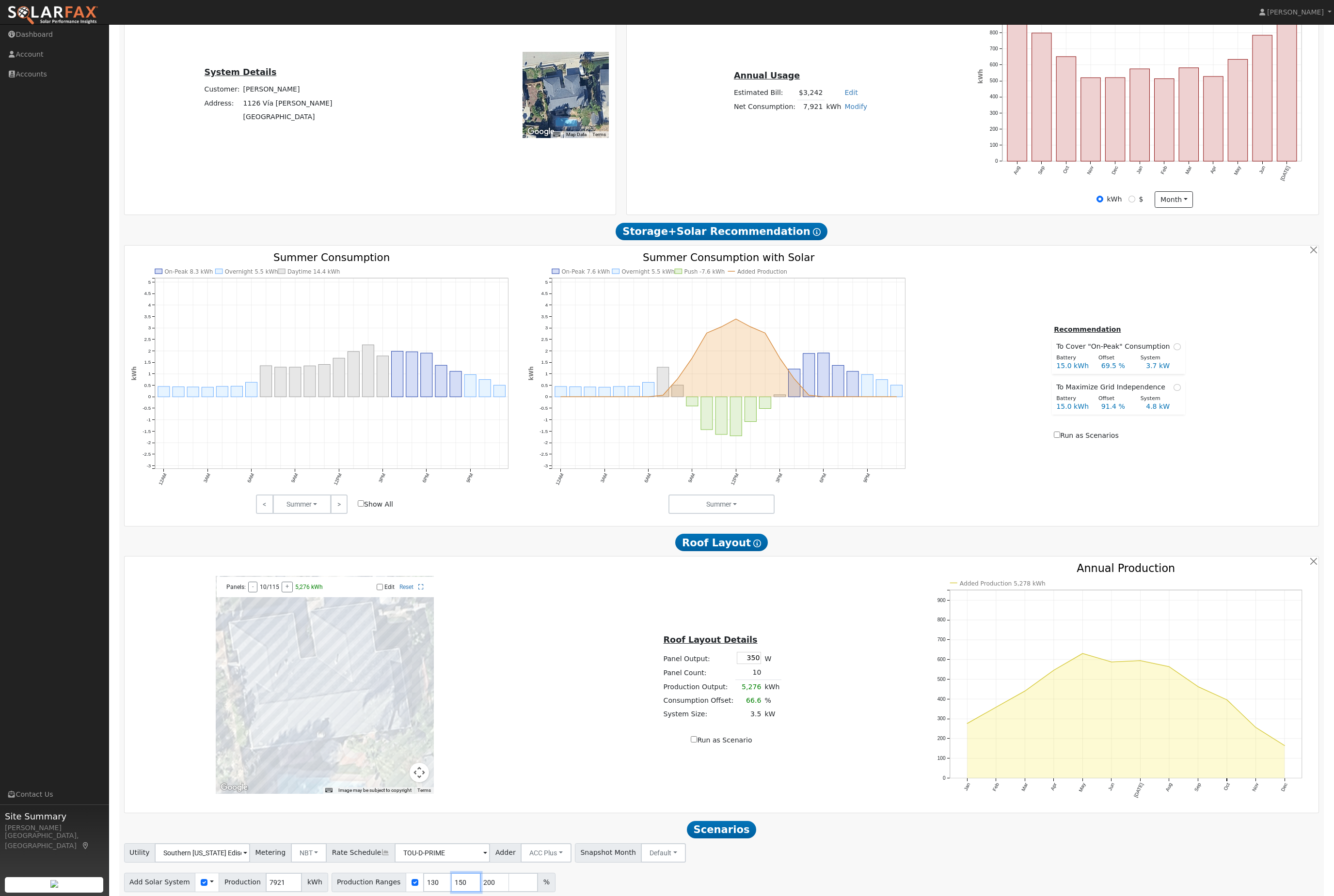
click at [481, 892] on input "150" at bounding box center [466, 883] width 29 height 19
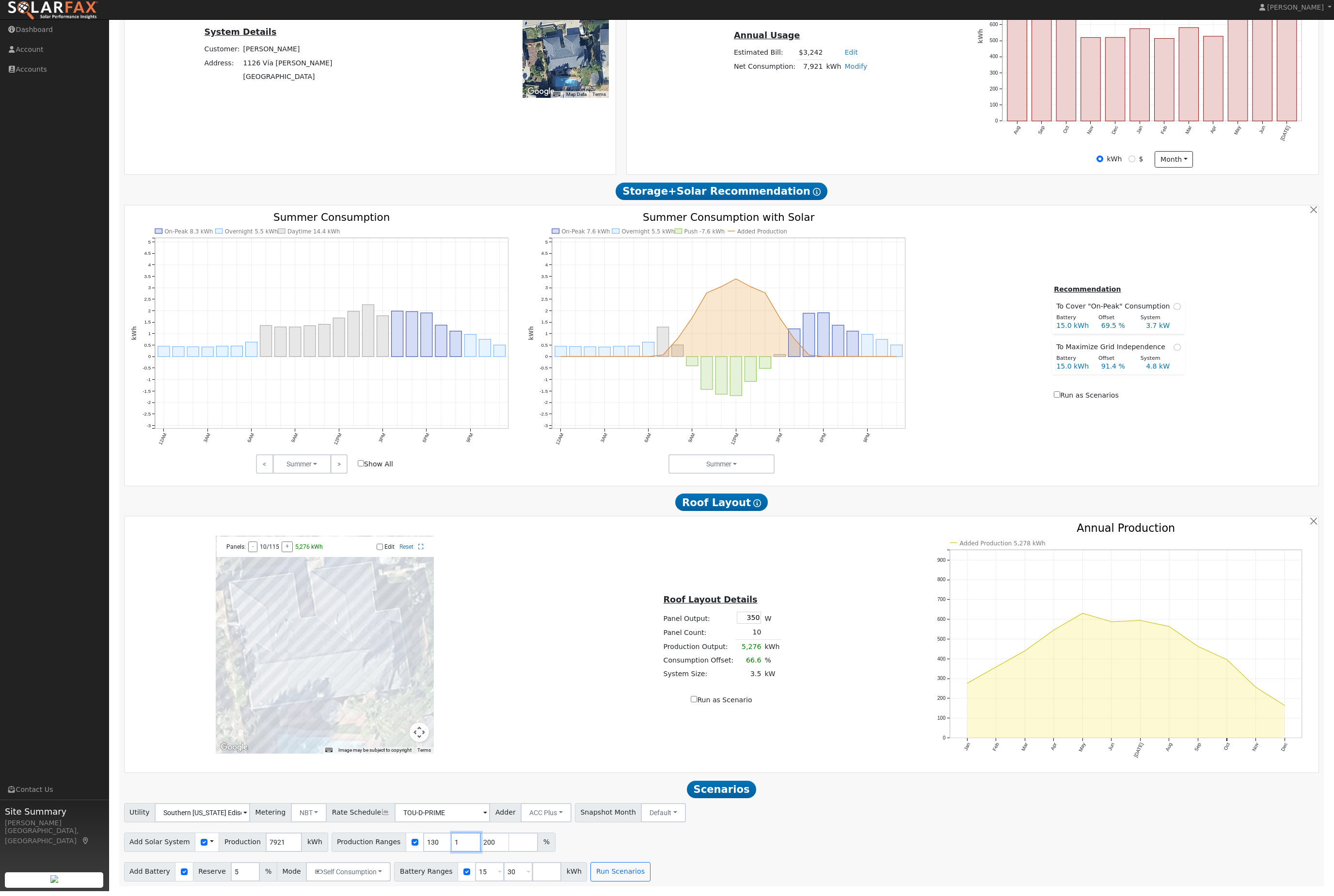
type input "200"
type input "2"
click at [532, 867] on input "30" at bounding box center [517, 877] width 29 height 19
type input "3"
click at [504, 874] on input "15" at bounding box center [489, 877] width 29 height 19
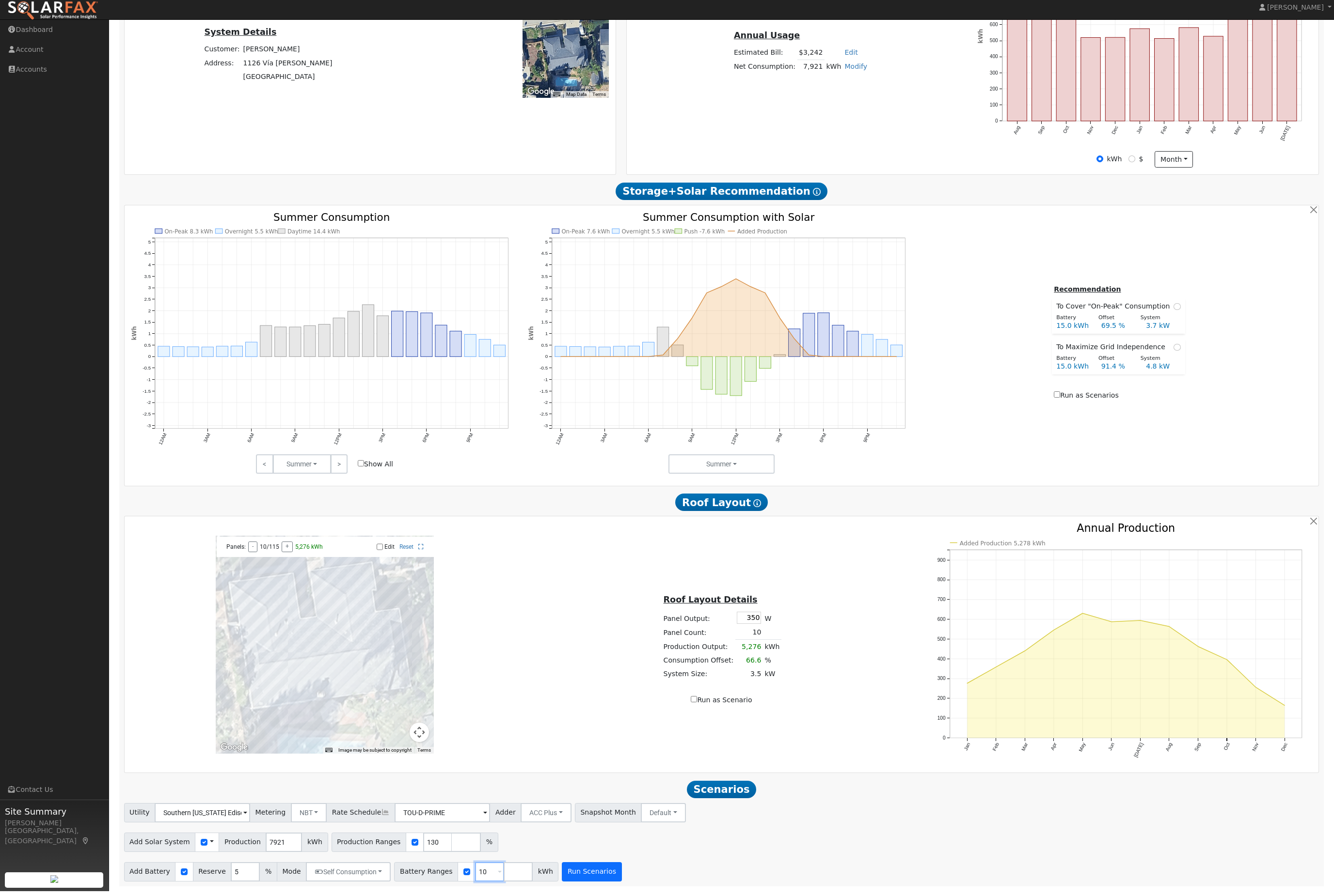
type input "10"
click at [622, 871] on button "Run Scenarios" at bounding box center [592, 877] width 60 height 19
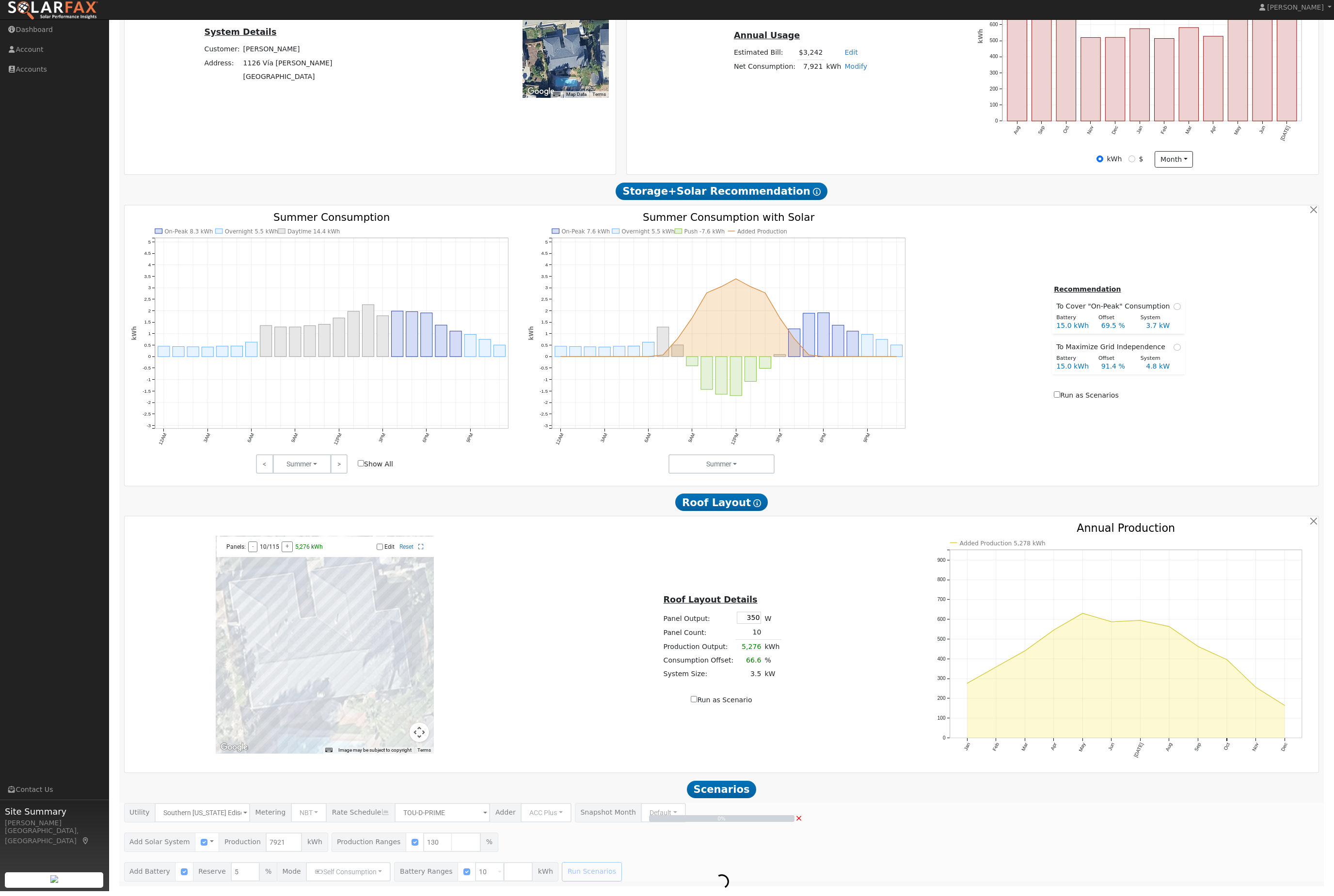
scroll to position [246, 0]
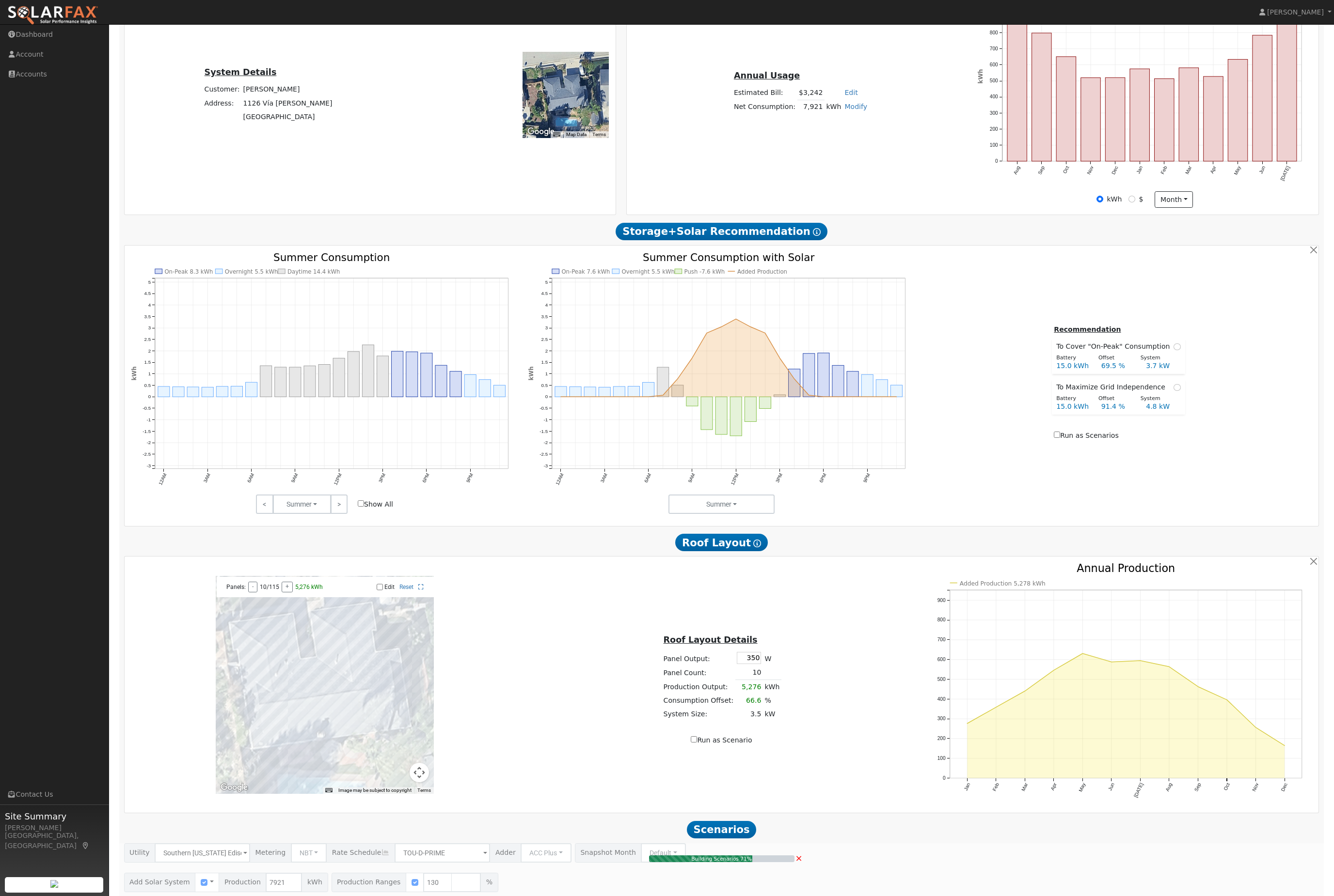
type input "6.9"
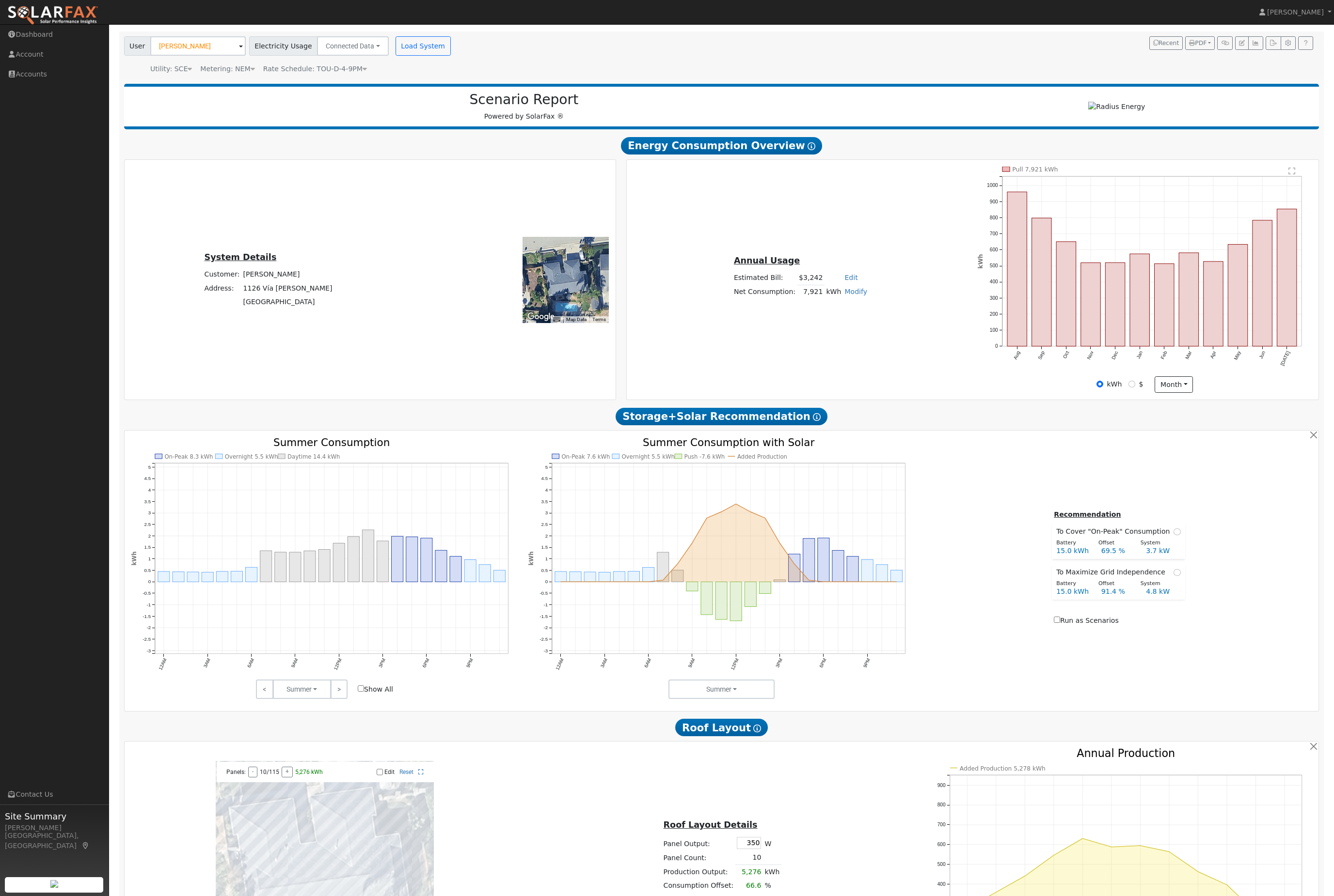
scroll to position [0, 0]
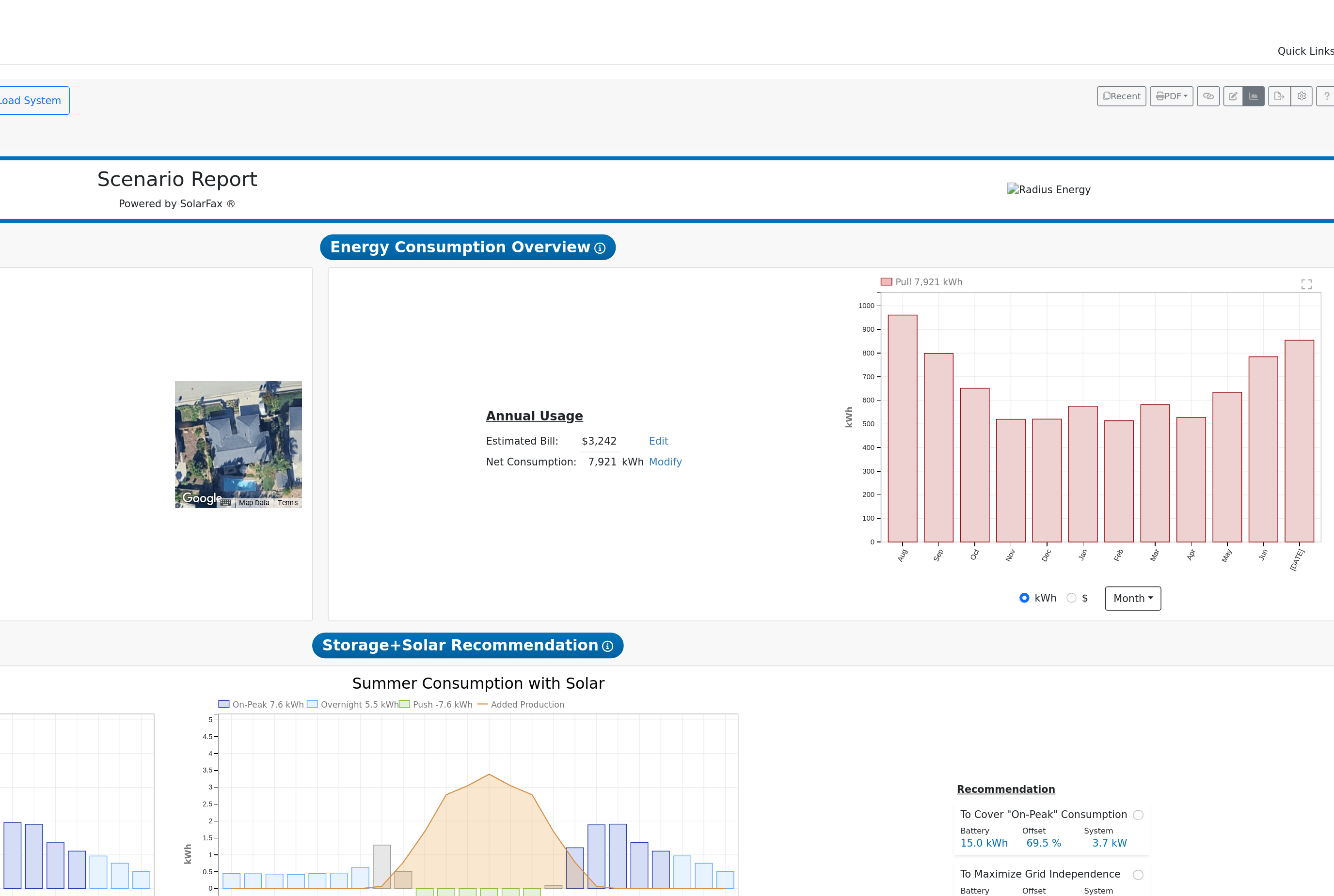
click at [1248, 98] on button "button" at bounding box center [1255, 105] width 15 height 13
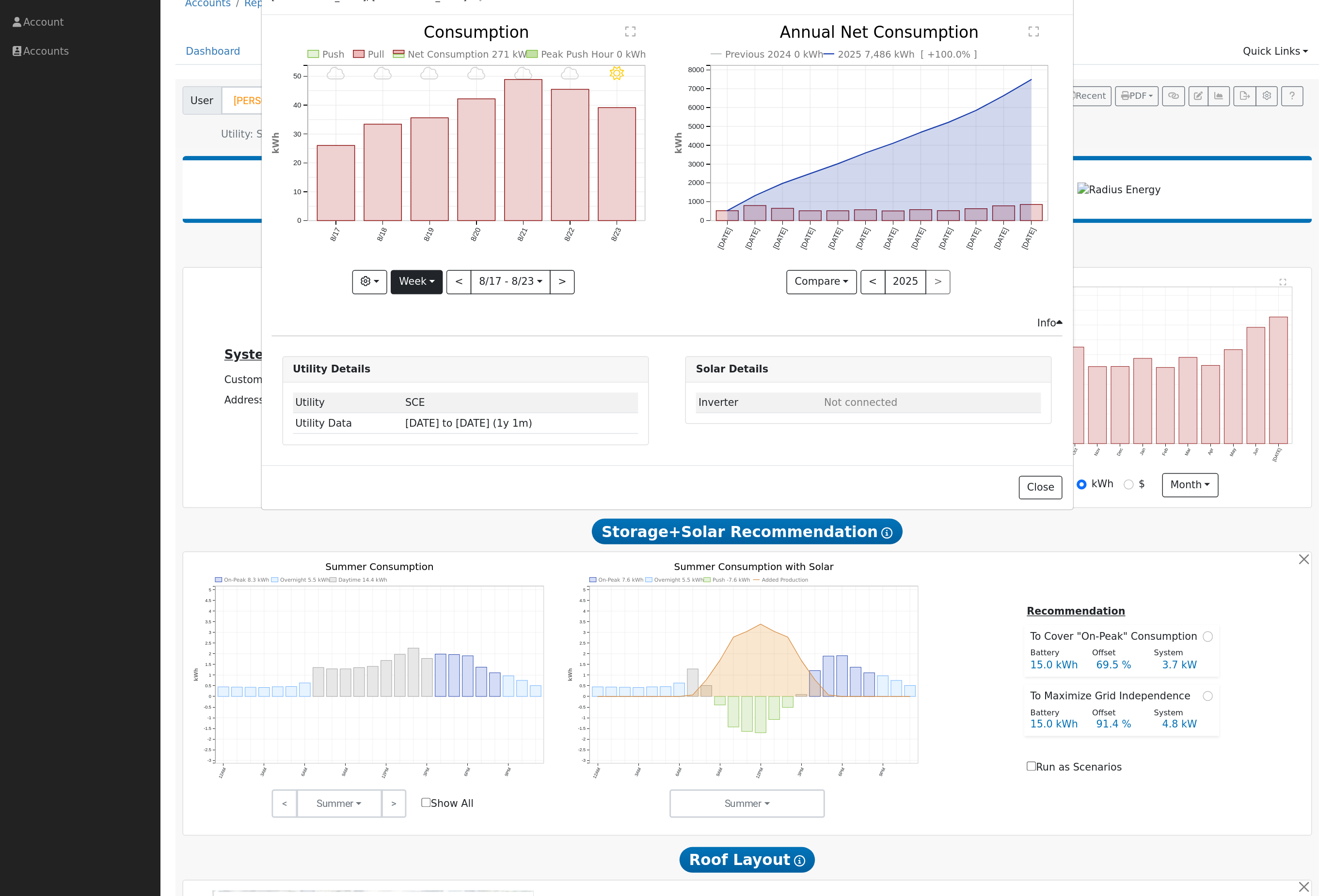
click at [297, 223] on button "Week" at bounding box center [284, 231] width 36 height 16
click at [286, 287] on link "Year" at bounding box center [299, 293] width 67 height 13
type input "2024-08-01"
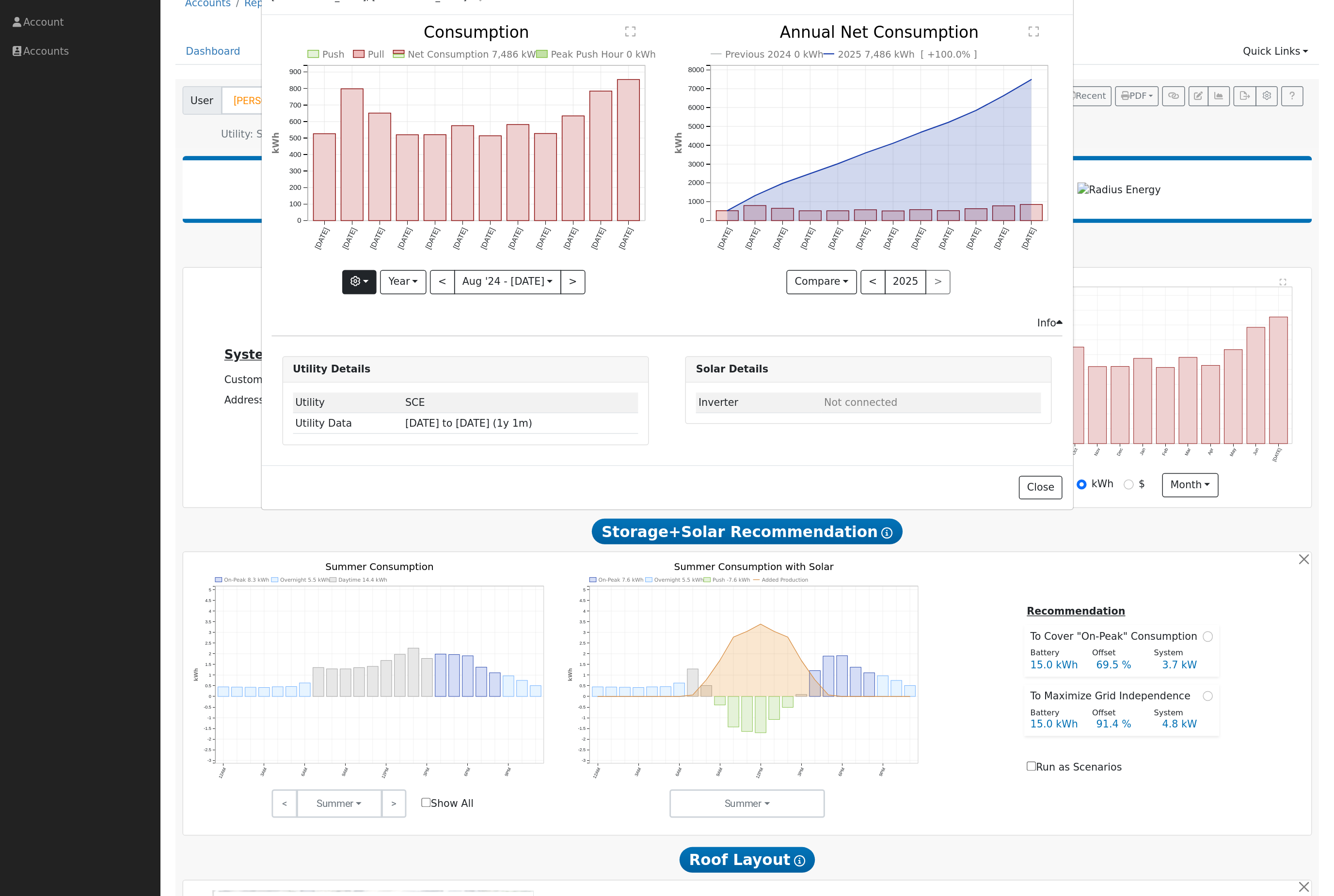
click at [251, 223] on button "button" at bounding box center [244, 231] width 24 height 16
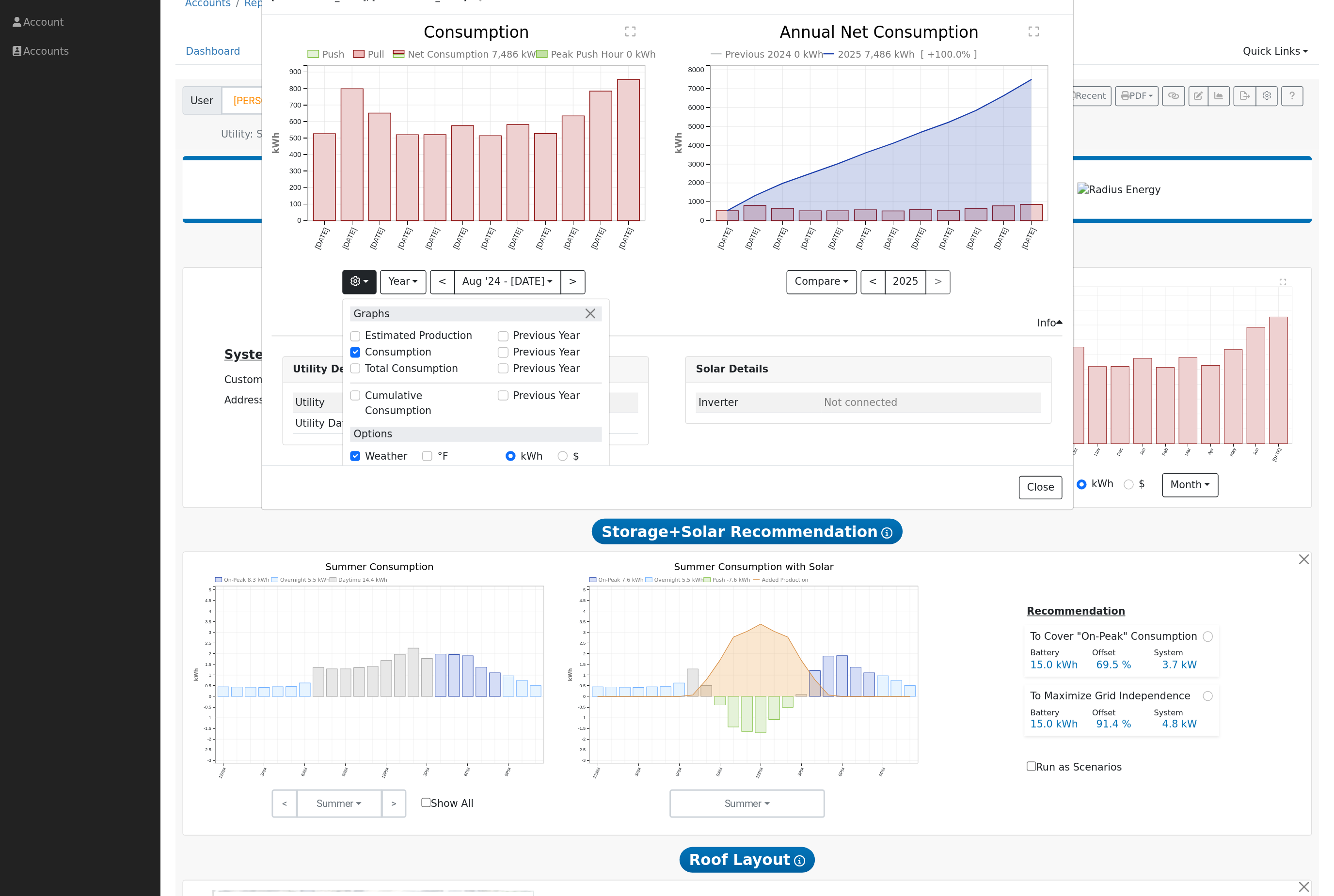
click at [349, 274] on label "Previous Year" at bounding box center [371, 279] width 45 height 10
click at [345, 275] on input "Previous Year" at bounding box center [341, 278] width 7 height 7
click at [339, 275] on input "Previous Year" at bounding box center [341, 278] width 7 height 7
checkbox input "false"
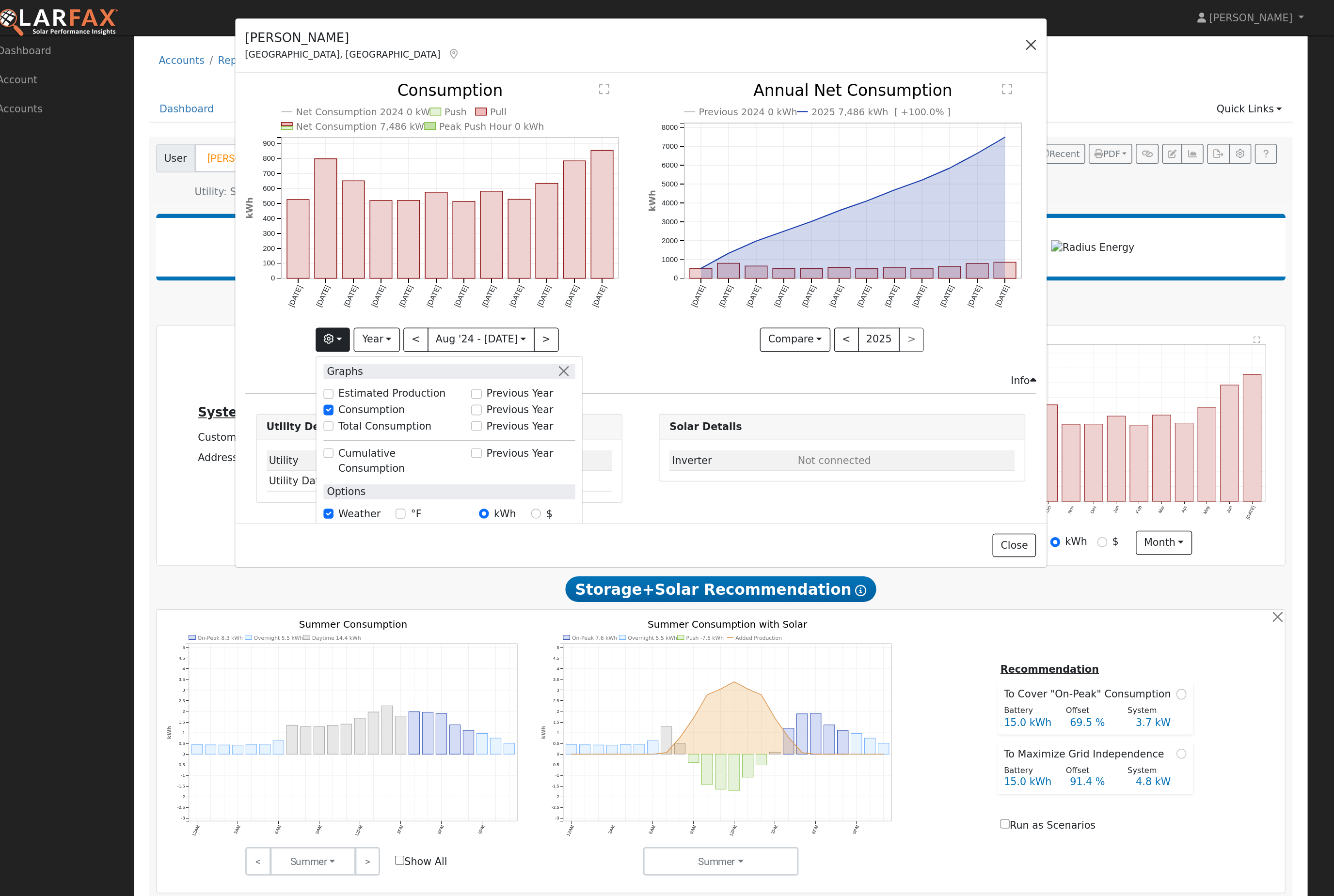
click at [712, 36] on button "button" at bounding box center [718, 31] width 13 height 13
